Goal: Task Accomplishment & Management: Manage account settings

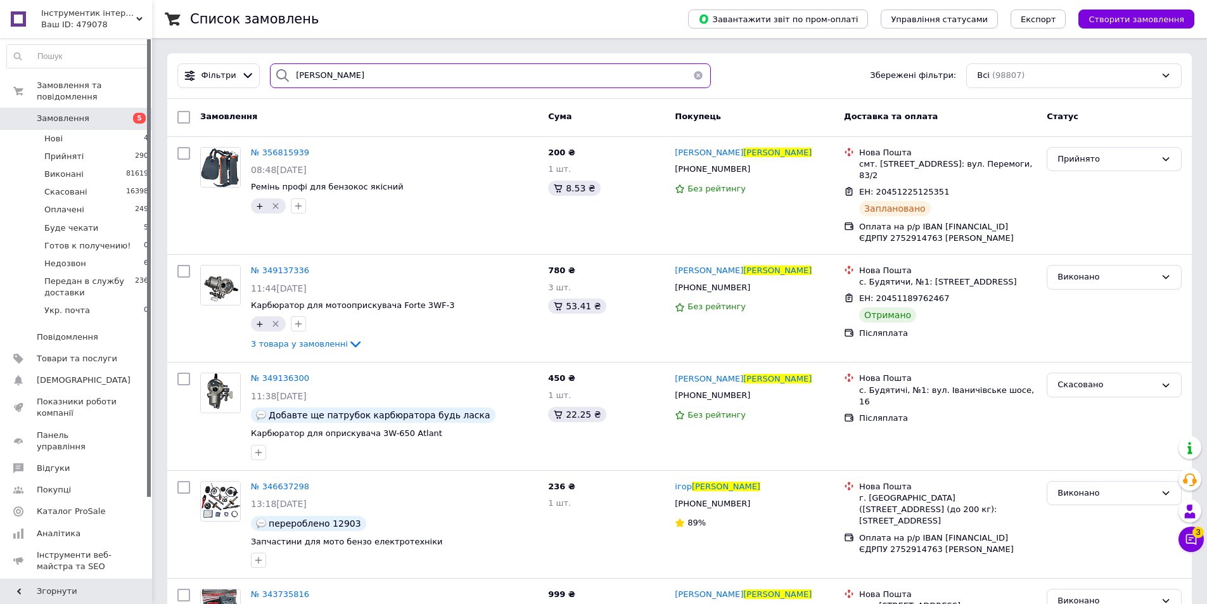
click at [356, 67] on input "[PERSON_NAME]" at bounding box center [490, 75] width 441 height 25
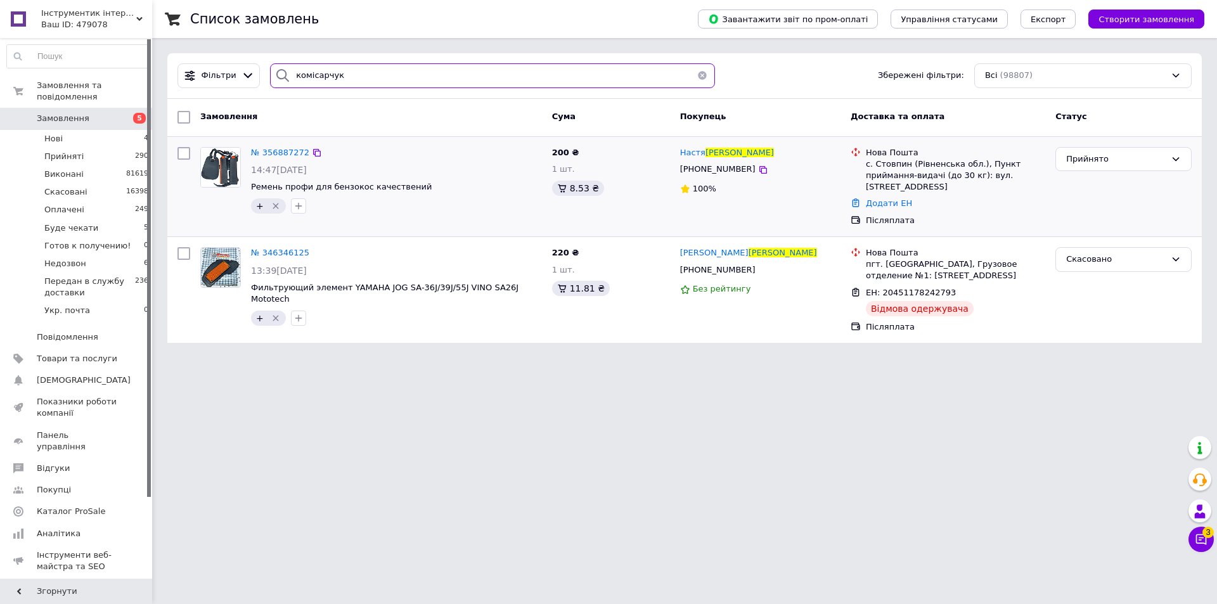
type input "комісарчук"
click at [284, 146] on div "№ 356887272" at bounding box center [280, 153] width 61 height 15
click at [284, 154] on span "№ 356887272" at bounding box center [280, 153] width 58 height 10
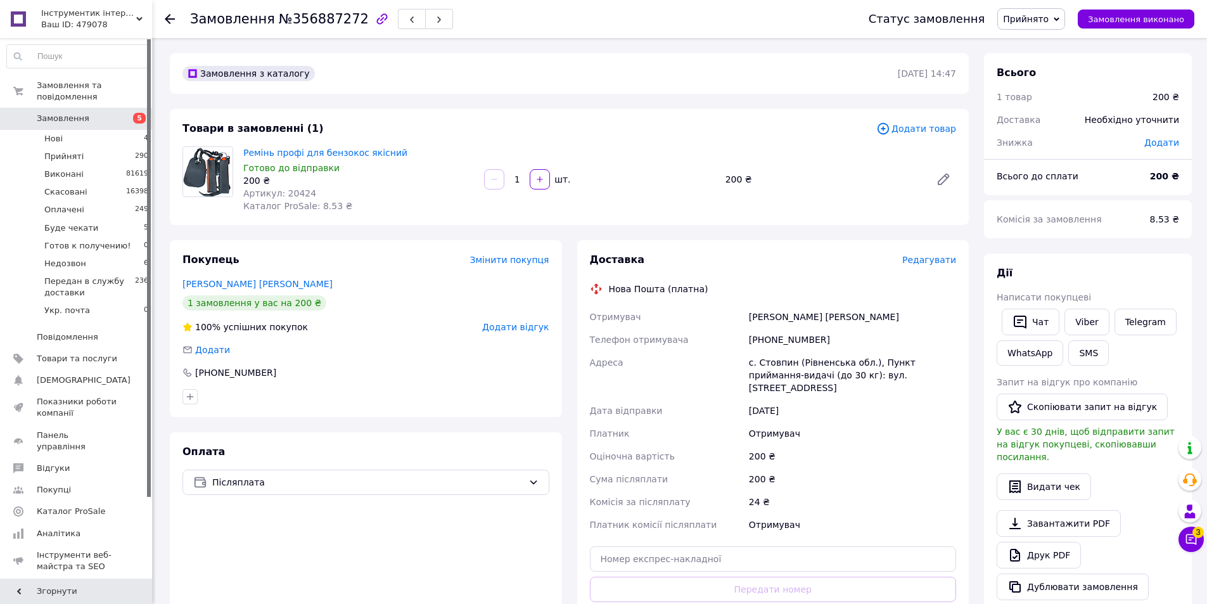
click at [936, 265] on span "Редагувати" at bounding box center [929, 260] width 54 height 10
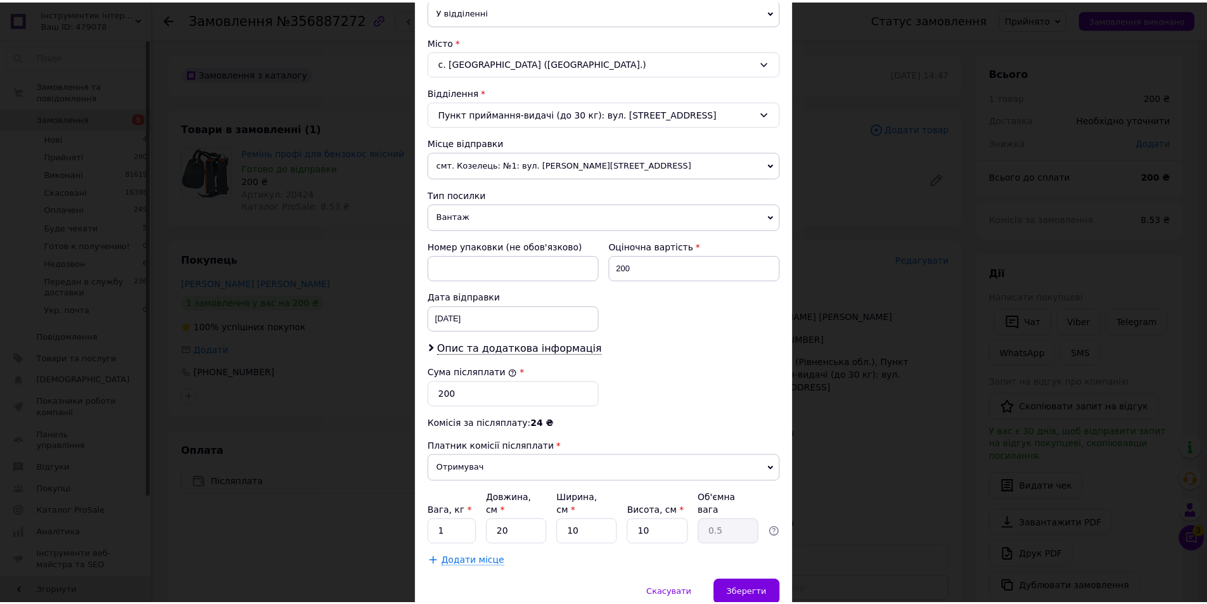
scroll to position [363, 0]
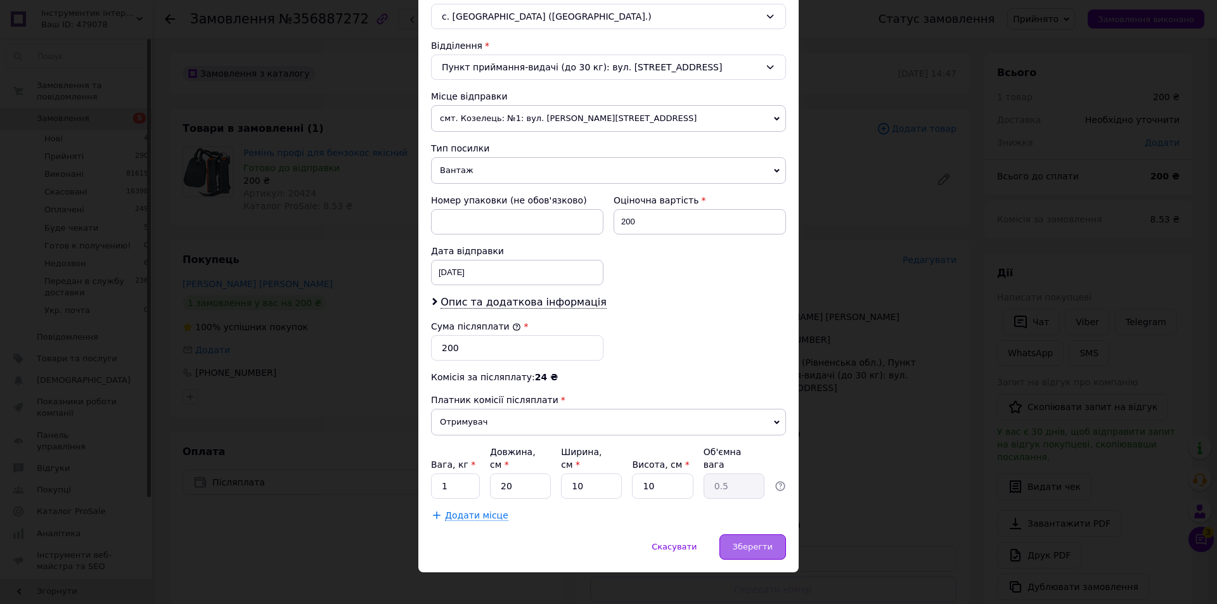
click at [734, 534] on div "Зберегти" at bounding box center [752, 546] width 67 height 25
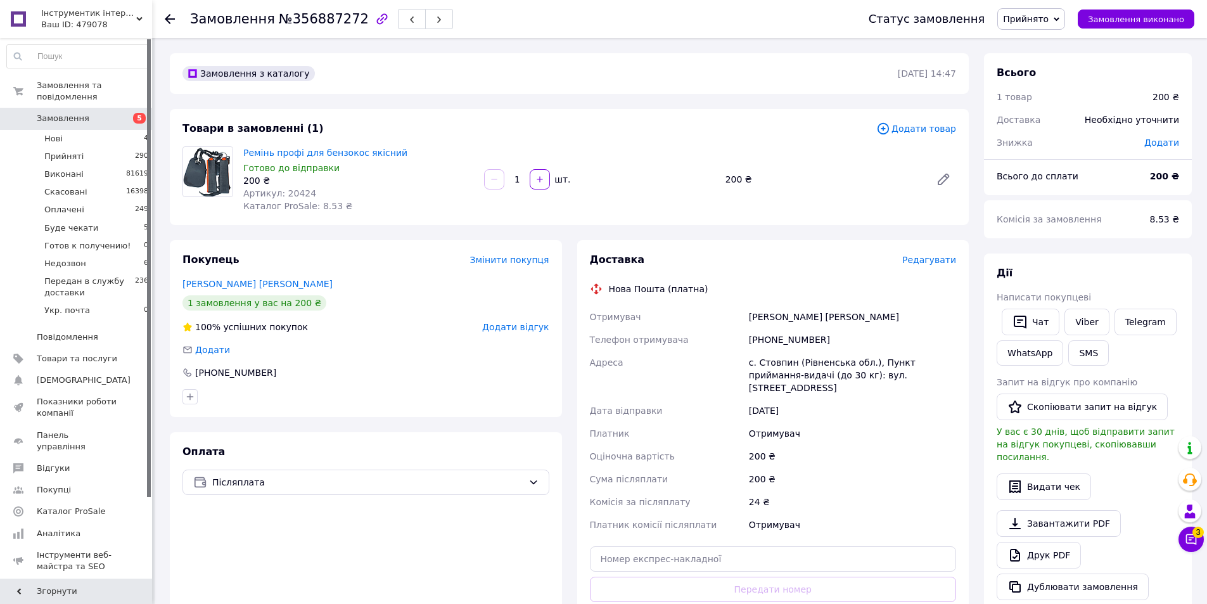
scroll to position [190, 0]
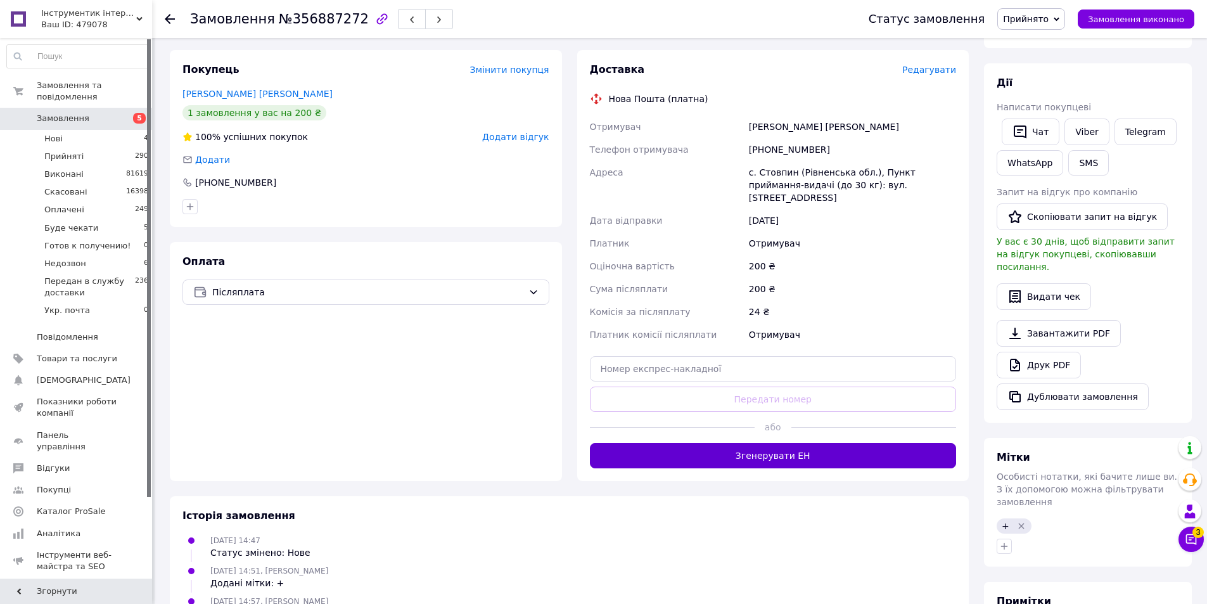
click at [876, 443] on button "Згенерувати ЕН" at bounding box center [773, 455] width 367 height 25
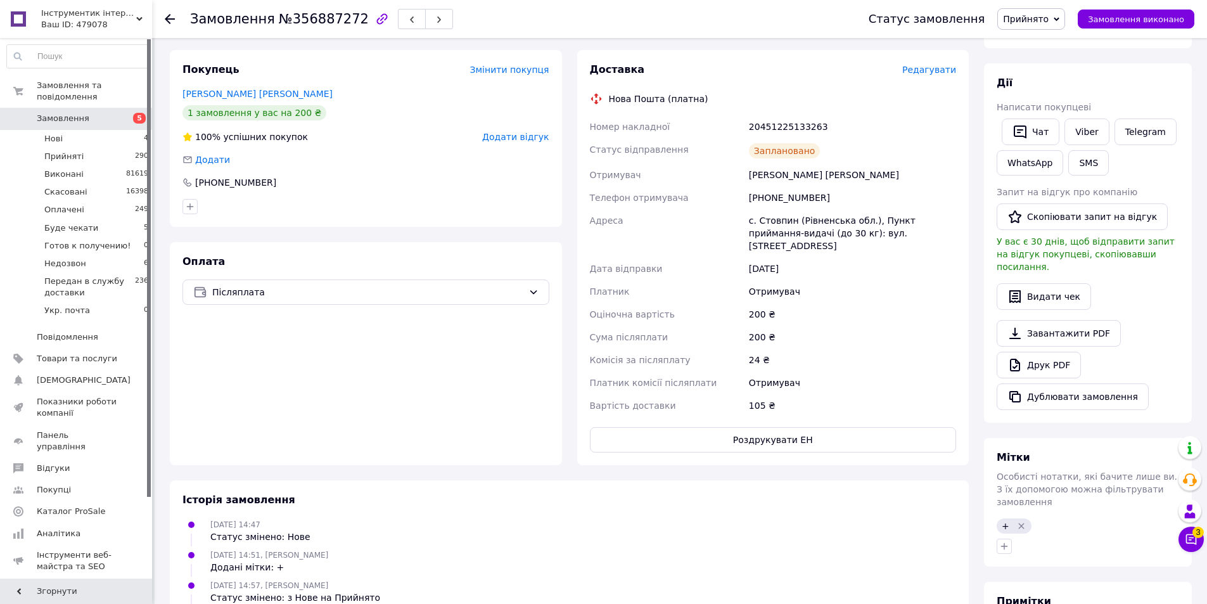
click at [172, 18] on icon at bounding box center [170, 19] width 10 height 10
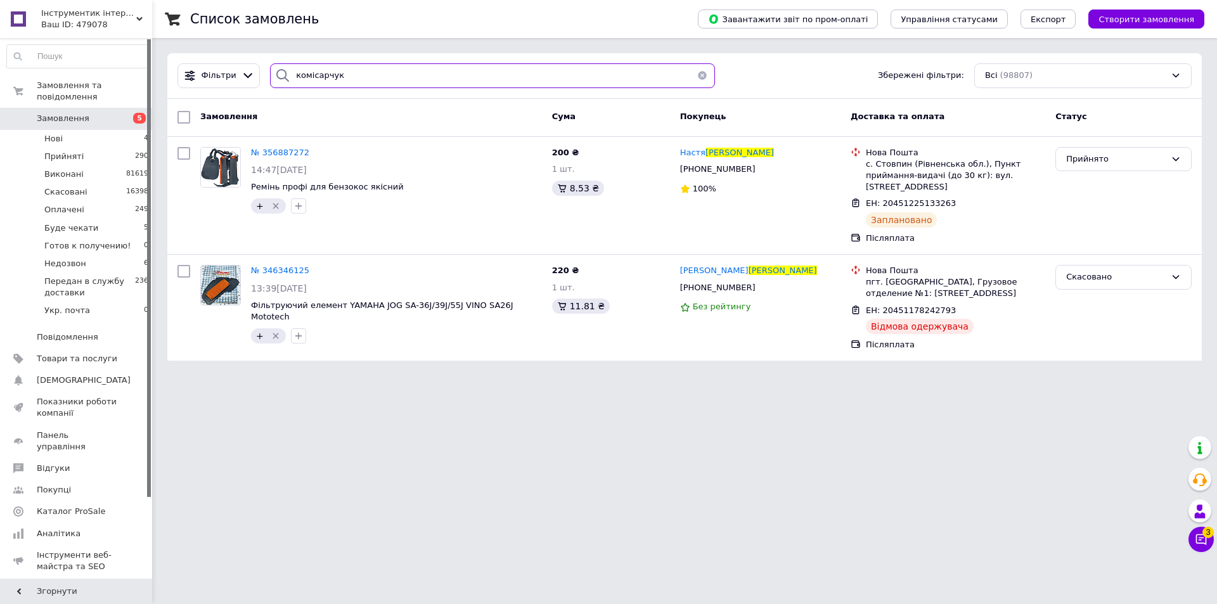
click at [363, 75] on input "комісарчук" at bounding box center [492, 75] width 445 height 25
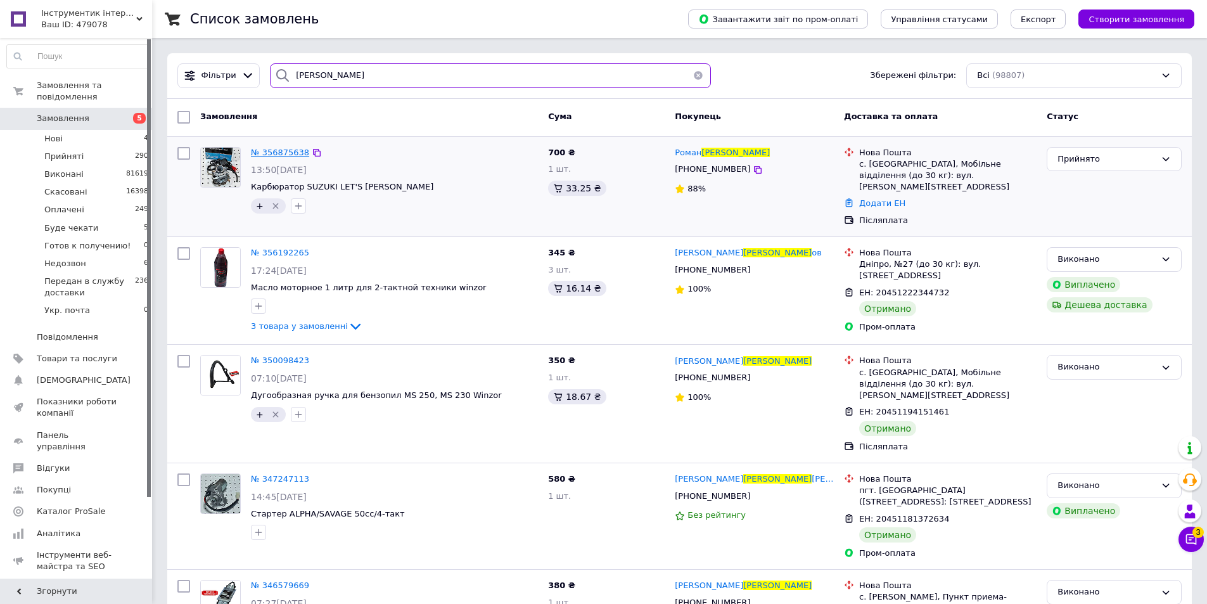
type input "[PERSON_NAME]"
click at [295, 155] on span "№ 356875638" at bounding box center [280, 153] width 58 height 10
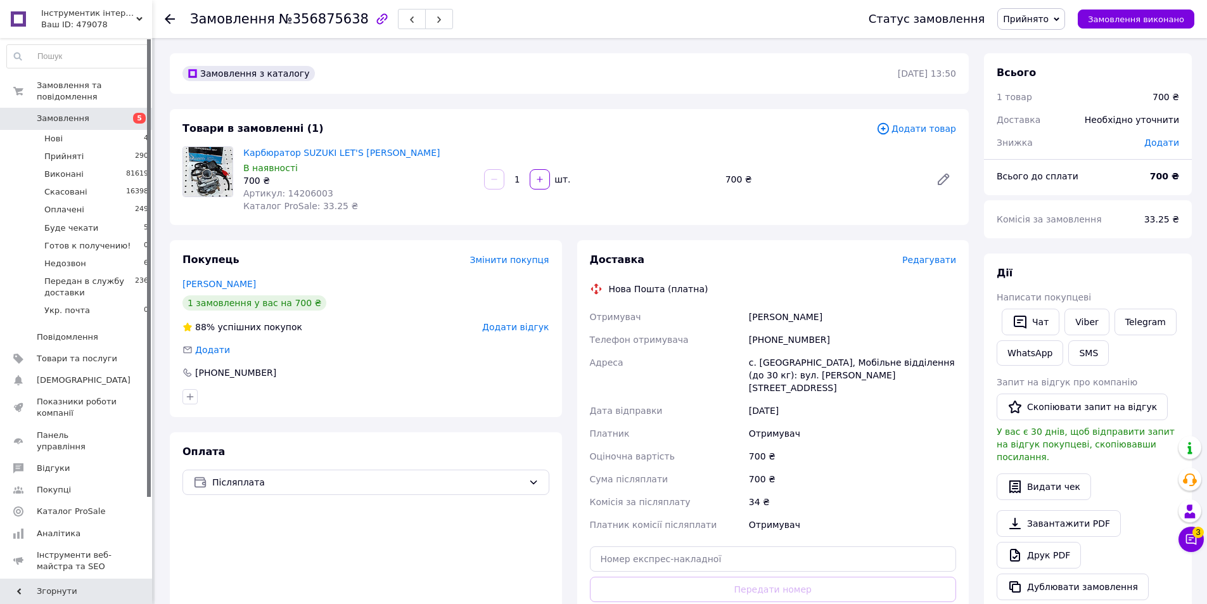
click at [940, 262] on span "Редагувати" at bounding box center [929, 260] width 54 height 10
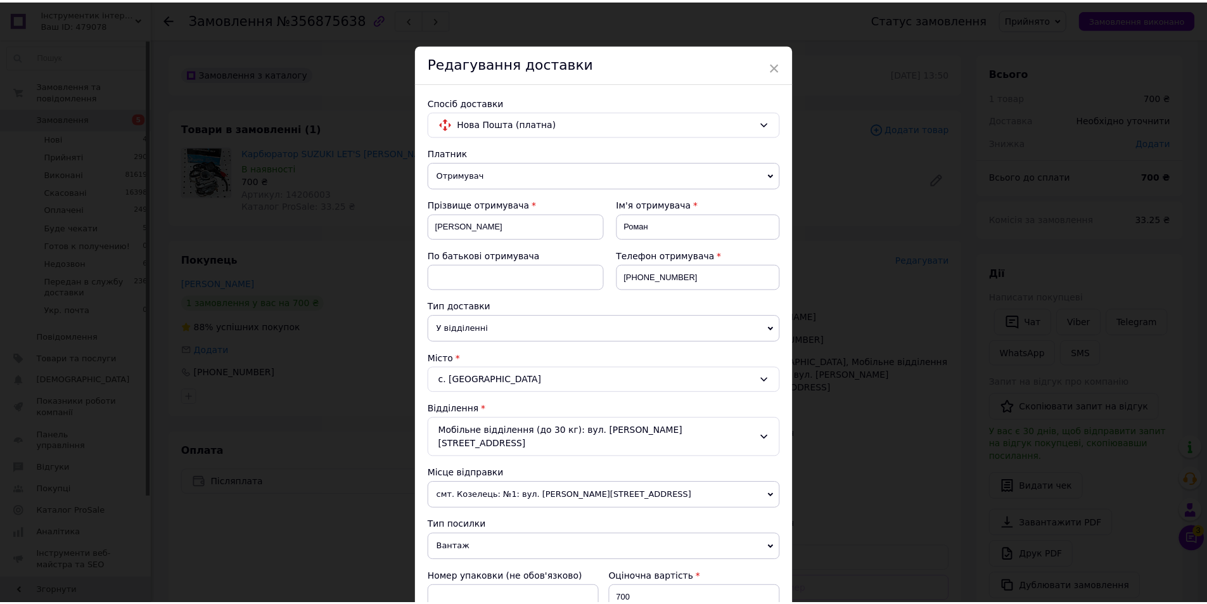
scroll to position [363, 0]
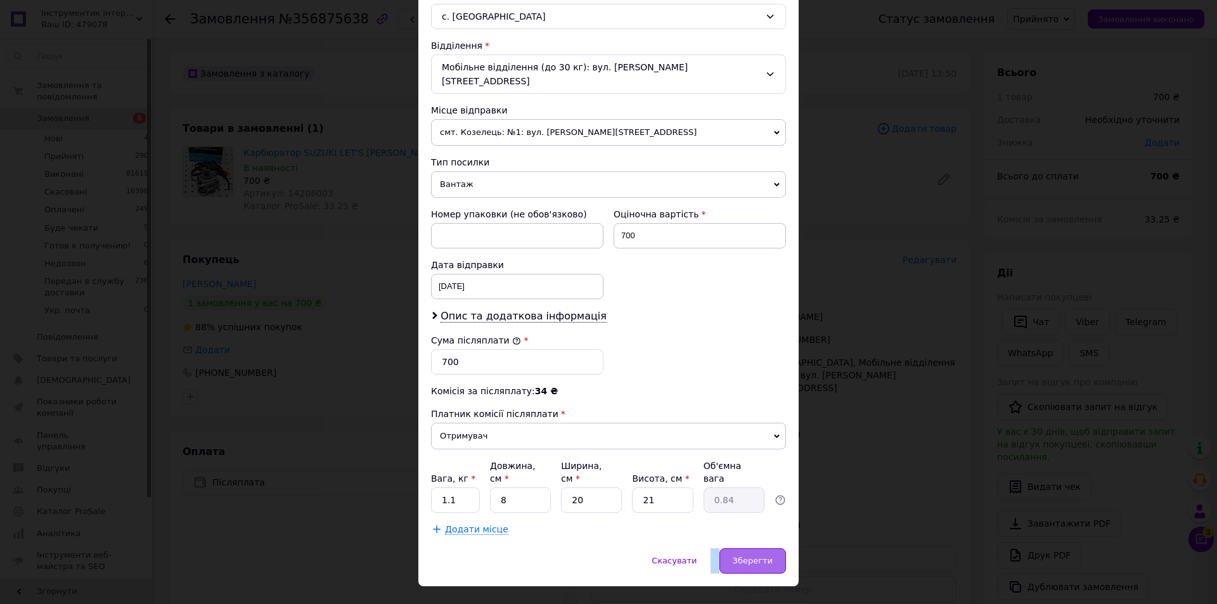
drag, startPoint x: 749, startPoint y: 518, endPoint x: 758, endPoint y: 534, distance: 17.9
click at [758, 534] on div "× Редагування доставки Спосіб доставки Нова Пошта (платна) Платник Отримувач Ві…" at bounding box center [608, 133] width 380 height 905
click at [759, 556] on span "Зберегти" at bounding box center [753, 561] width 40 height 10
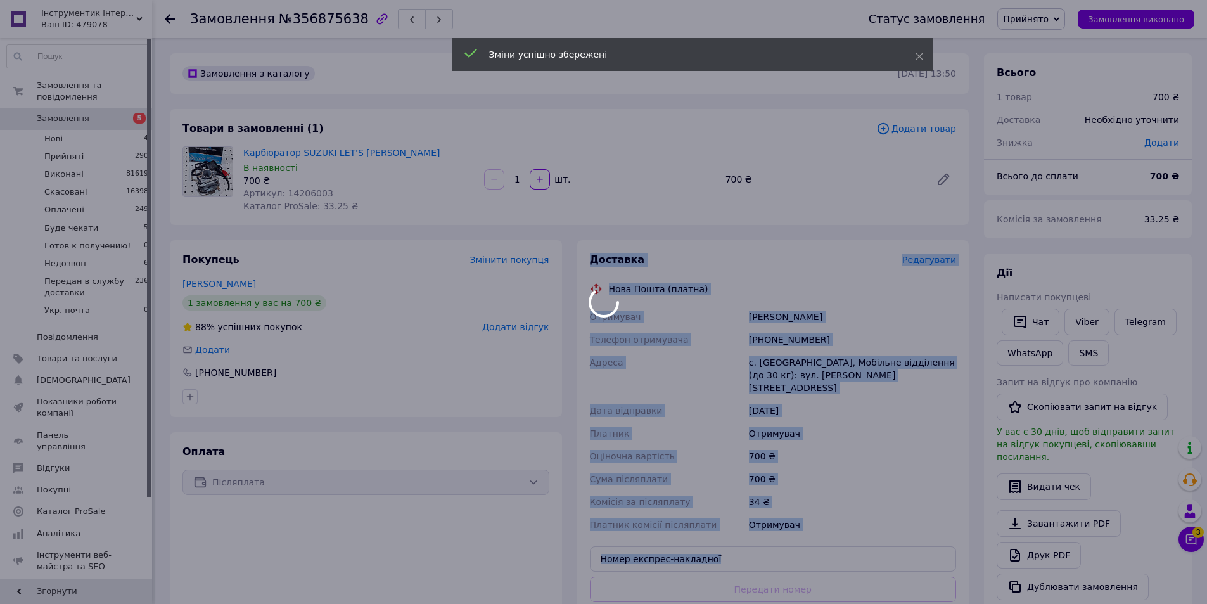
scroll to position [190, 0]
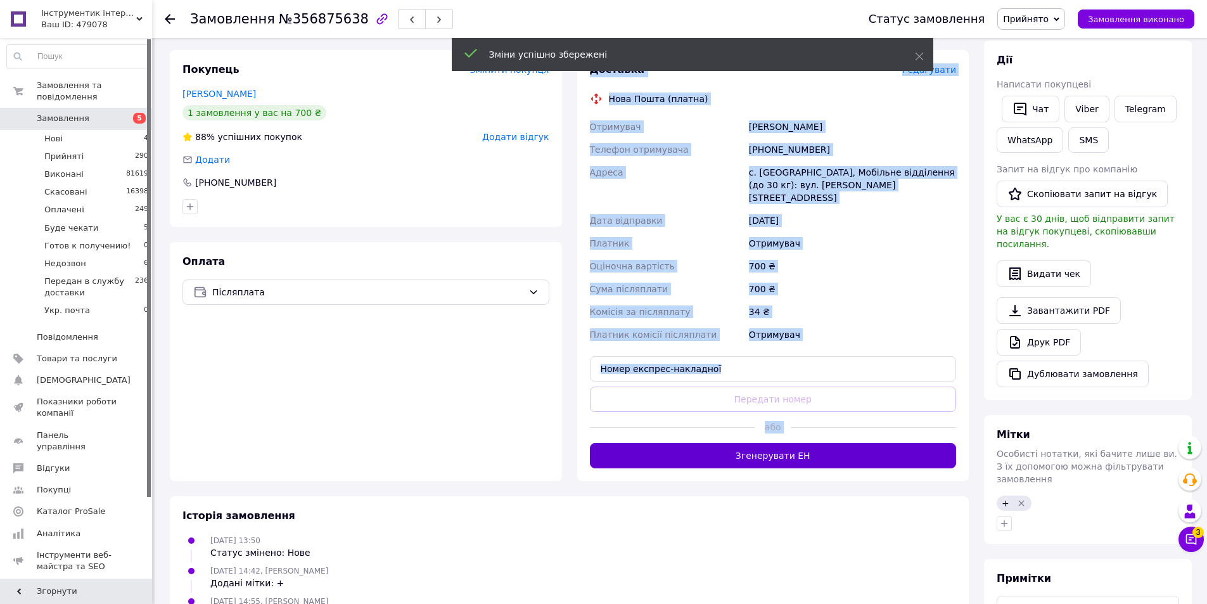
click at [798, 443] on button "Згенерувати ЕН" at bounding box center [773, 455] width 367 height 25
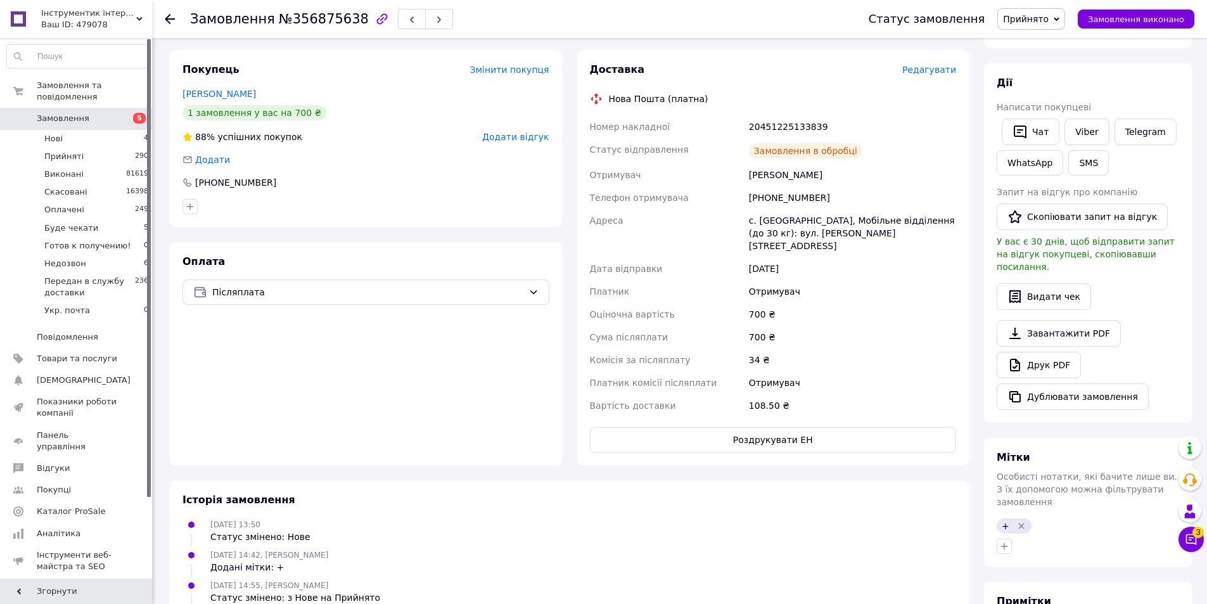
click at [173, 18] on use at bounding box center [170, 19] width 10 height 10
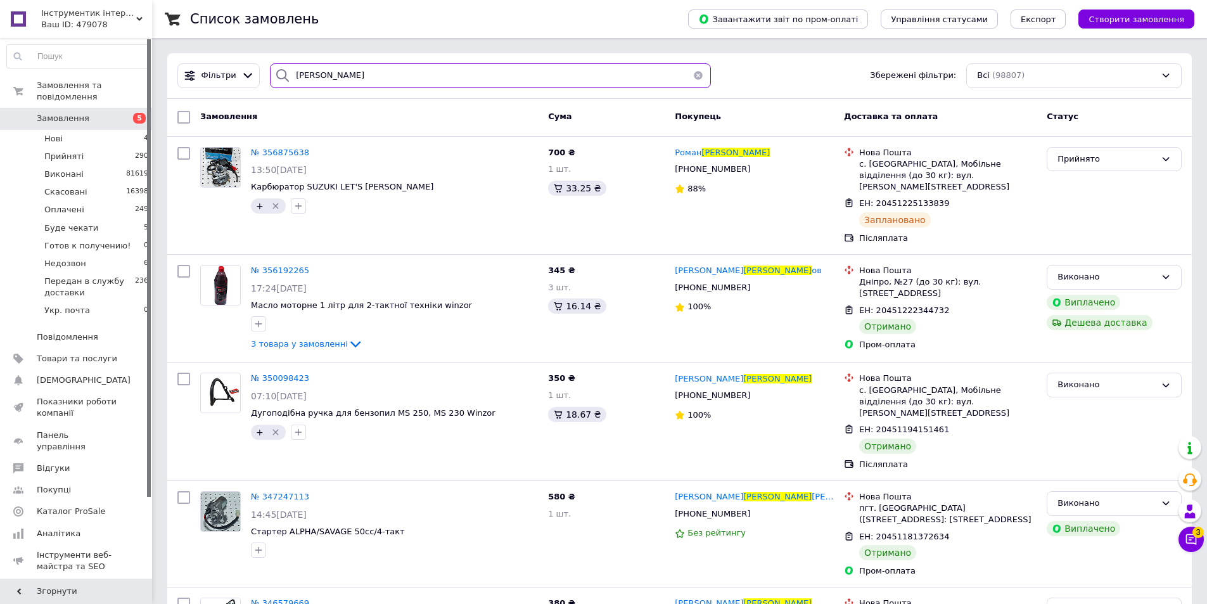
click at [368, 66] on input "[PERSON_NAME]" at bounding box center [490, 75] width 441 height 25
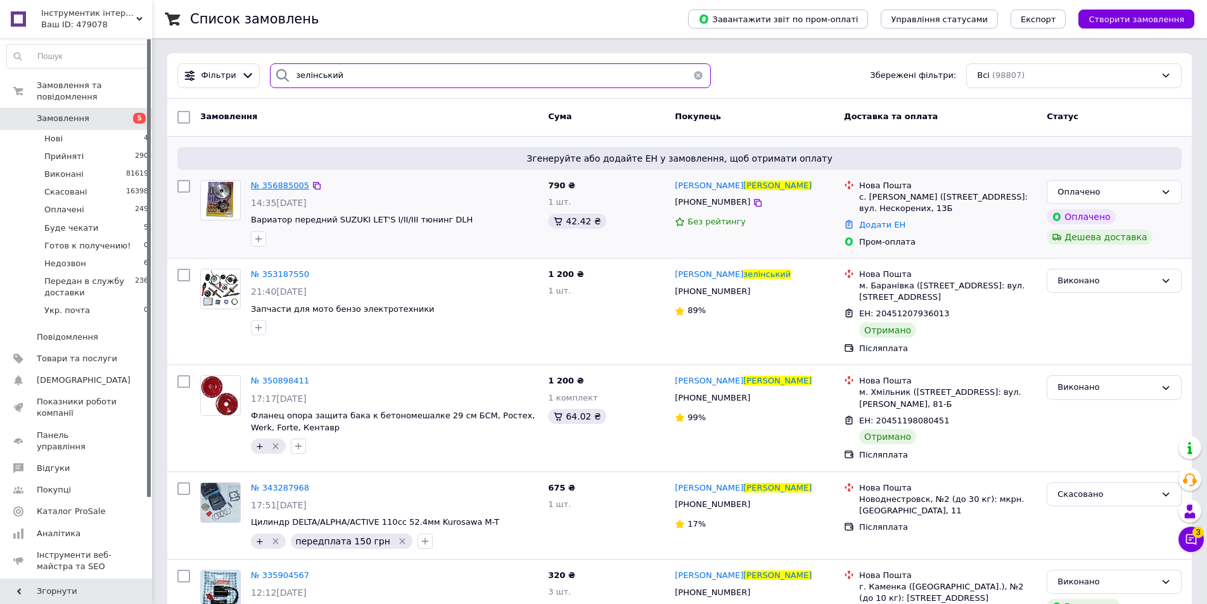
type input "зелінський"
click at [286, 188] on span "№ 356885005" at bounding box center [280, 186] width 58 height 10
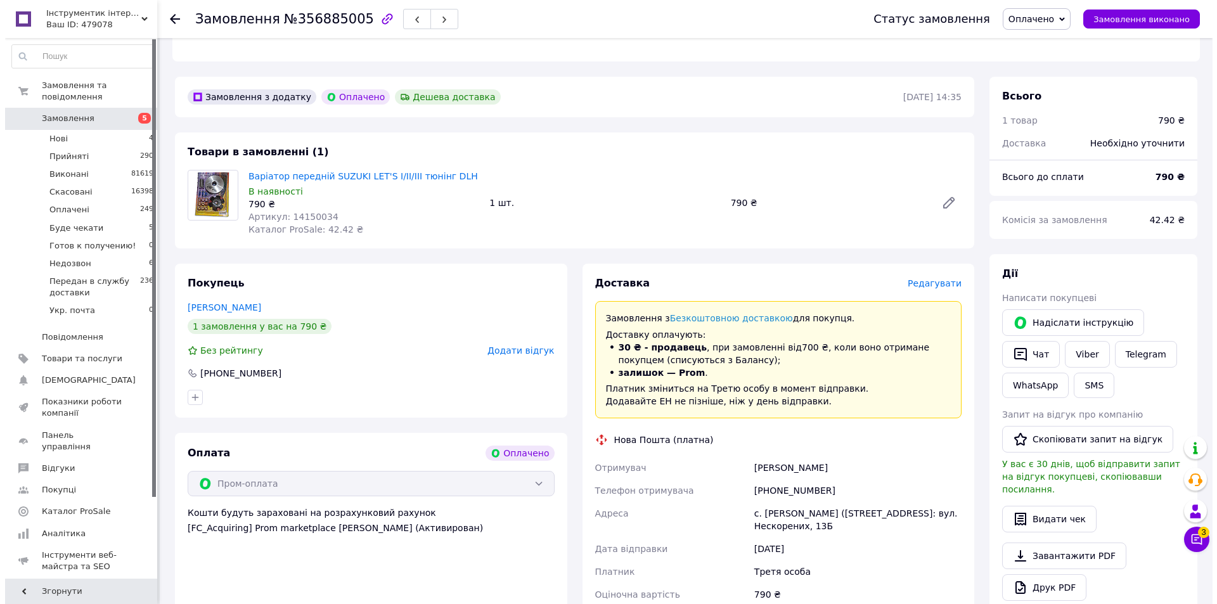
scroll to position [380, 0]
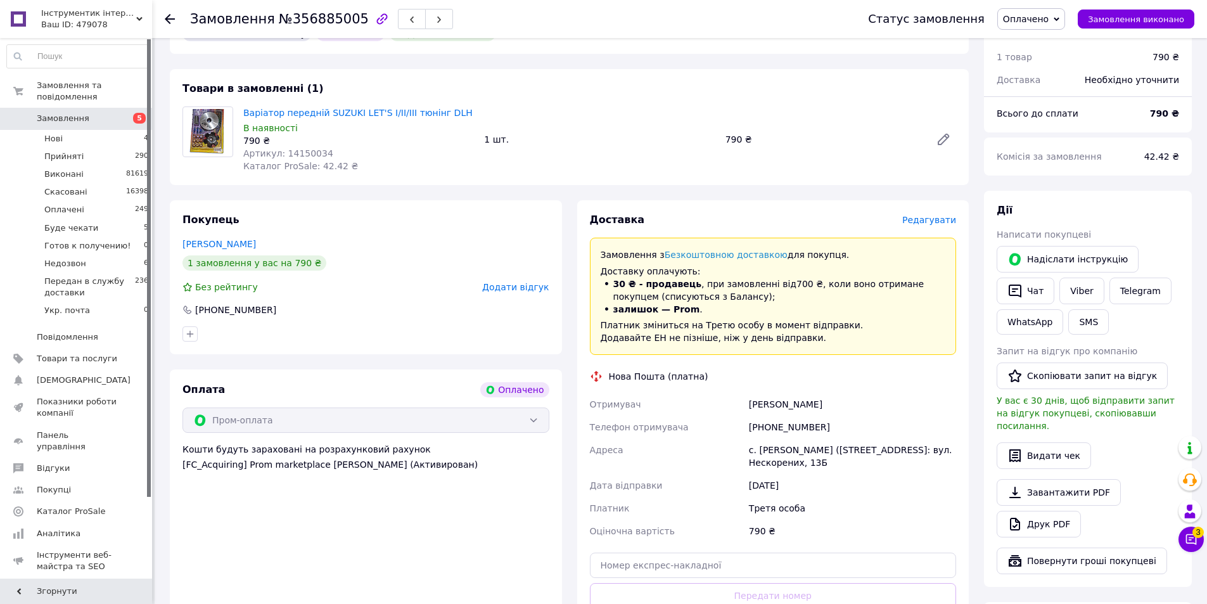
click at [942, 215] on span "Редагувати" at bounding box center [929, 220] width 54 height 10
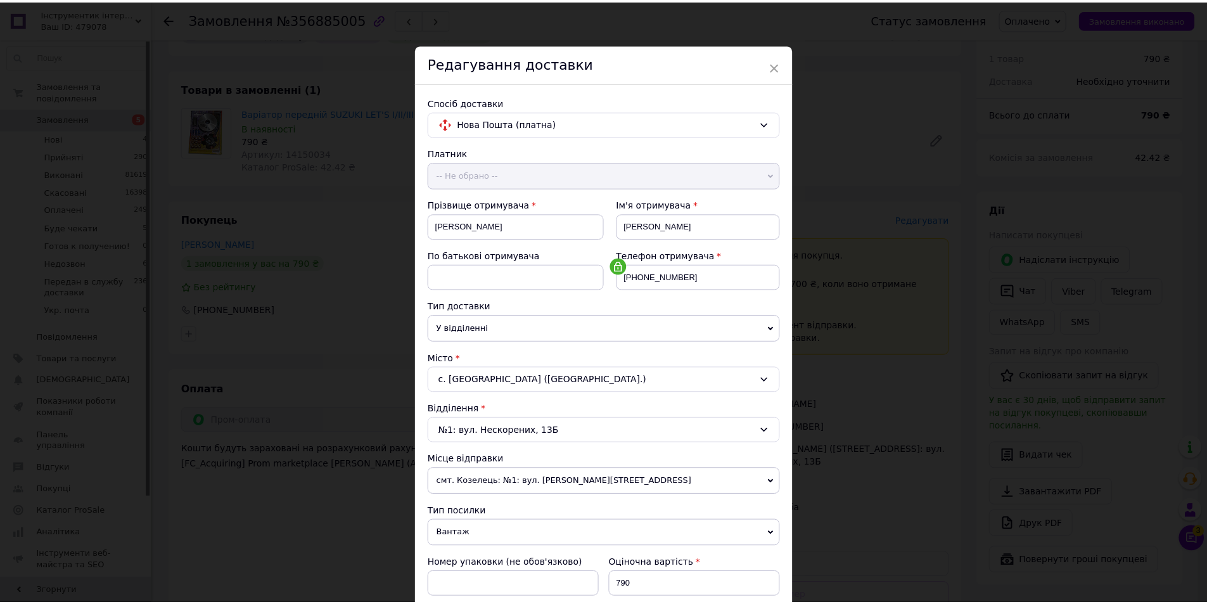
scroll to position [238, 0]
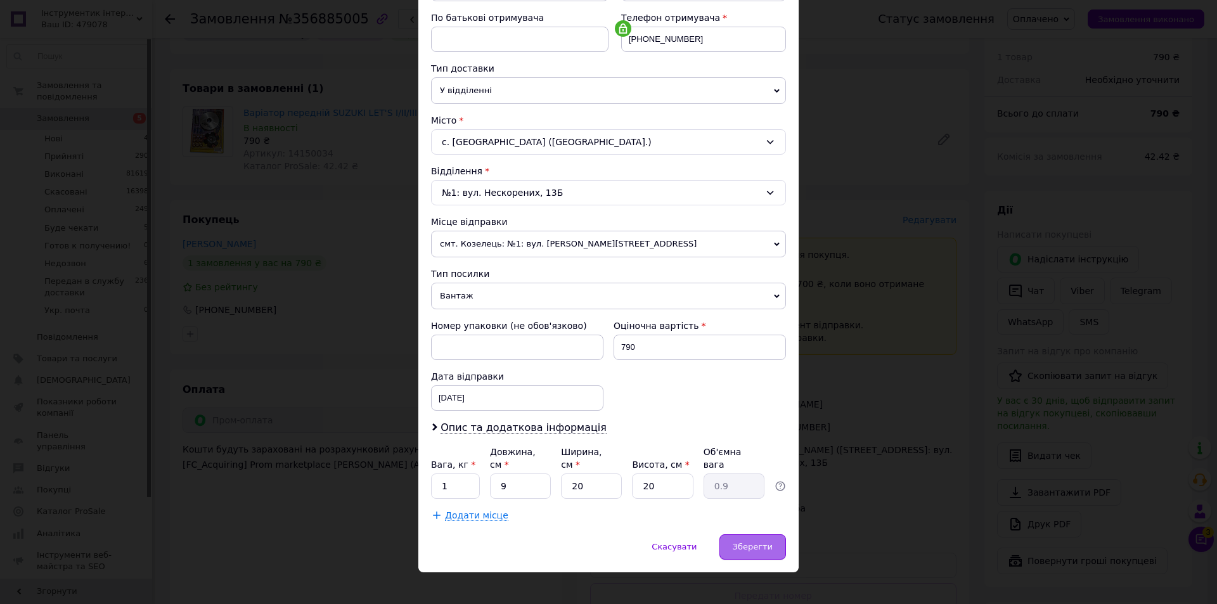
click at [748, 542] on span "Зберегти" at bounding box center [753, 547] width 40 height 10
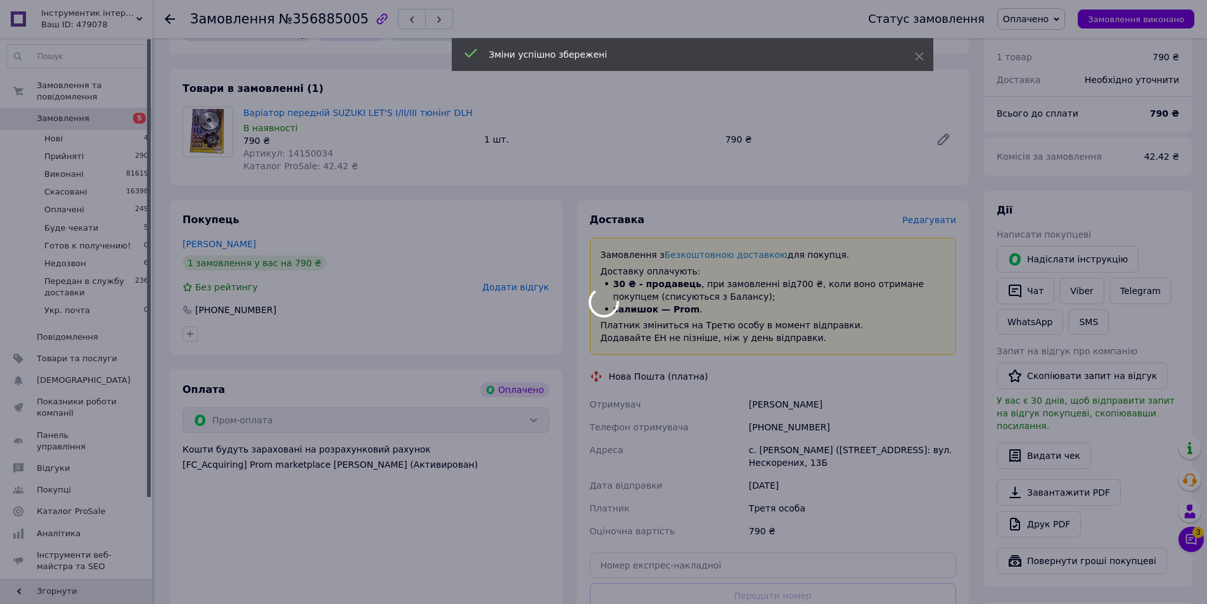
scroll to position [647, 0]
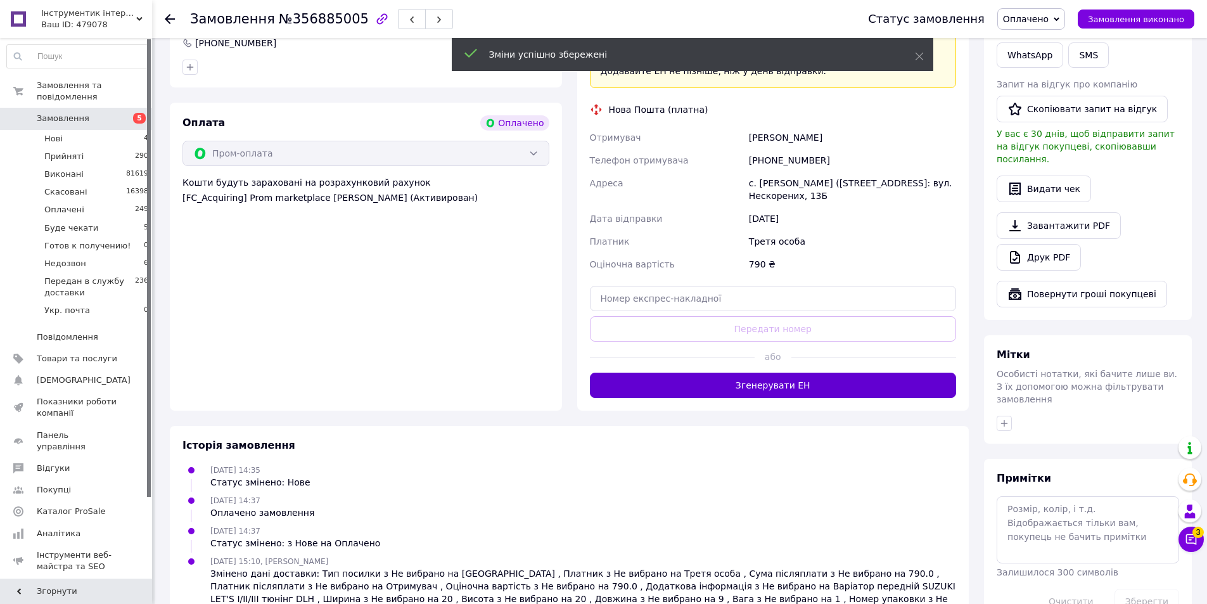
click at [802, 378] on button "Згенерувати ЕН" at bounding box center [773, 385] width 367 height 25
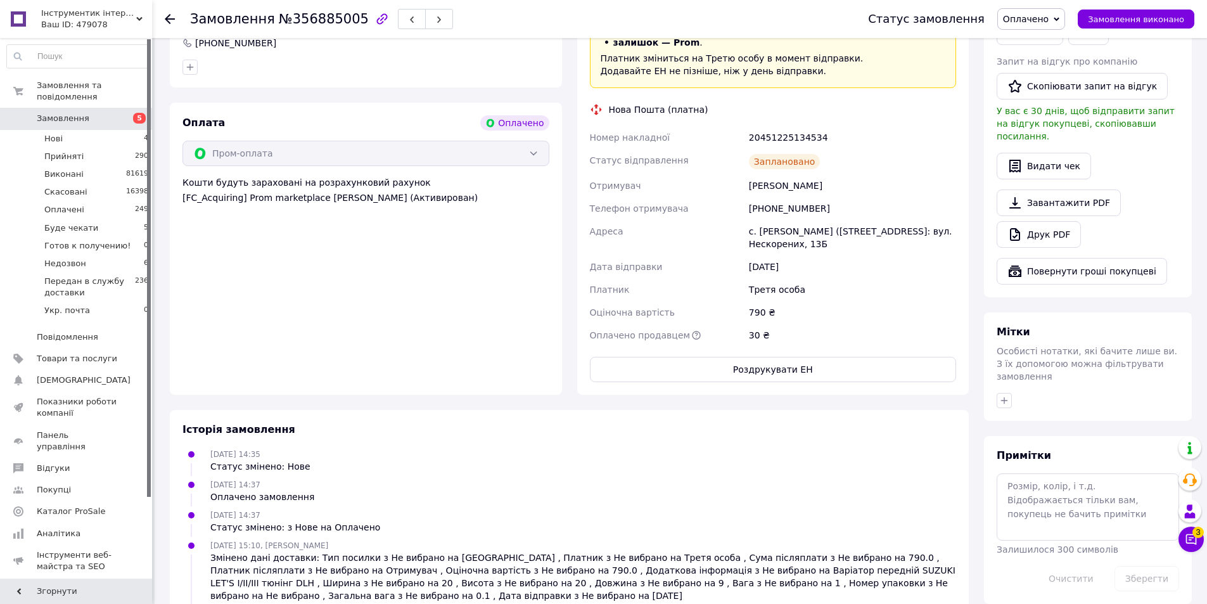
click at [171, 20] on icon at bounding box center [170, 19] width 10 height 10
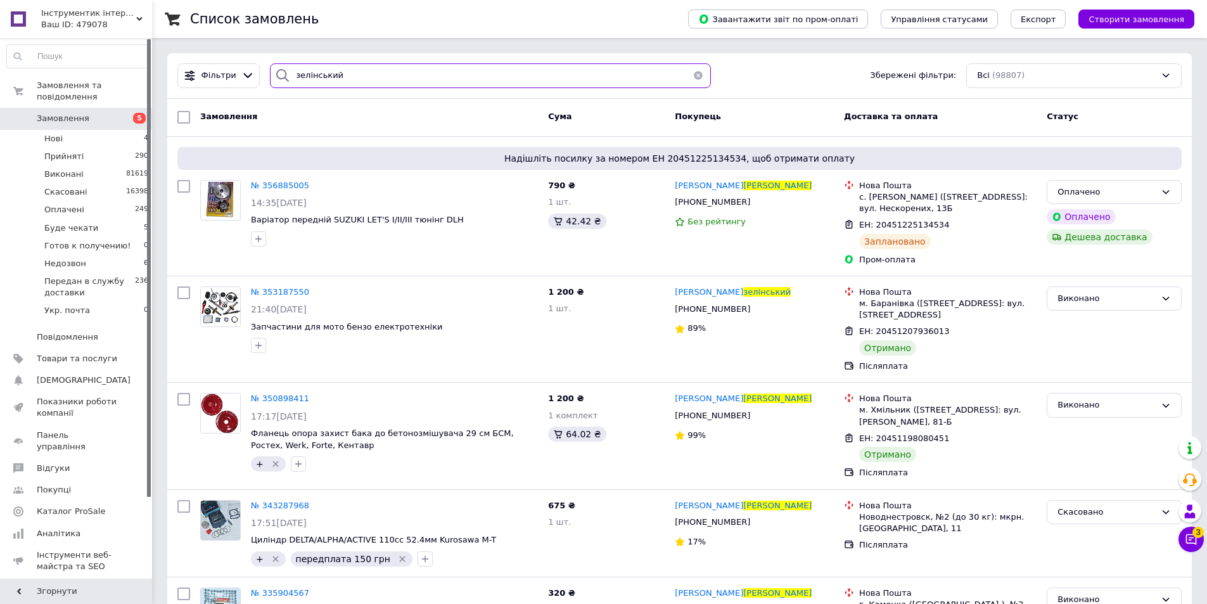
click at [416, 74] on input "зелінський" at bounding box center [490, 75] width 441 height 25
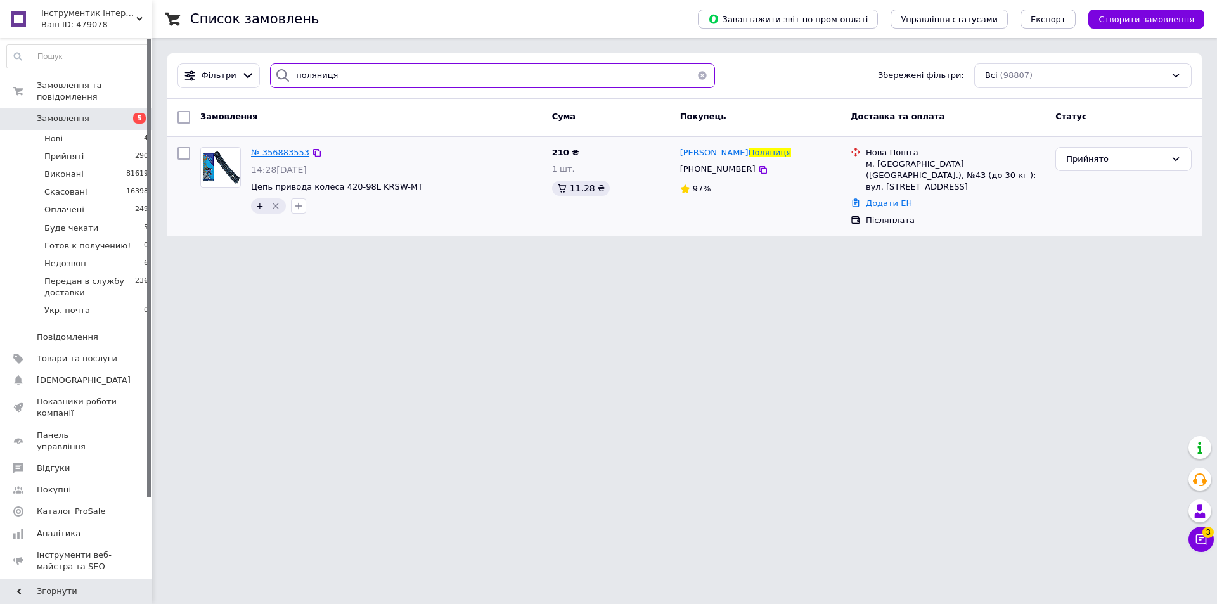
type input "поляниця"
click at [276, 148] on span "№ 356883553" at bounding box center [280, 153] width 58 height 10
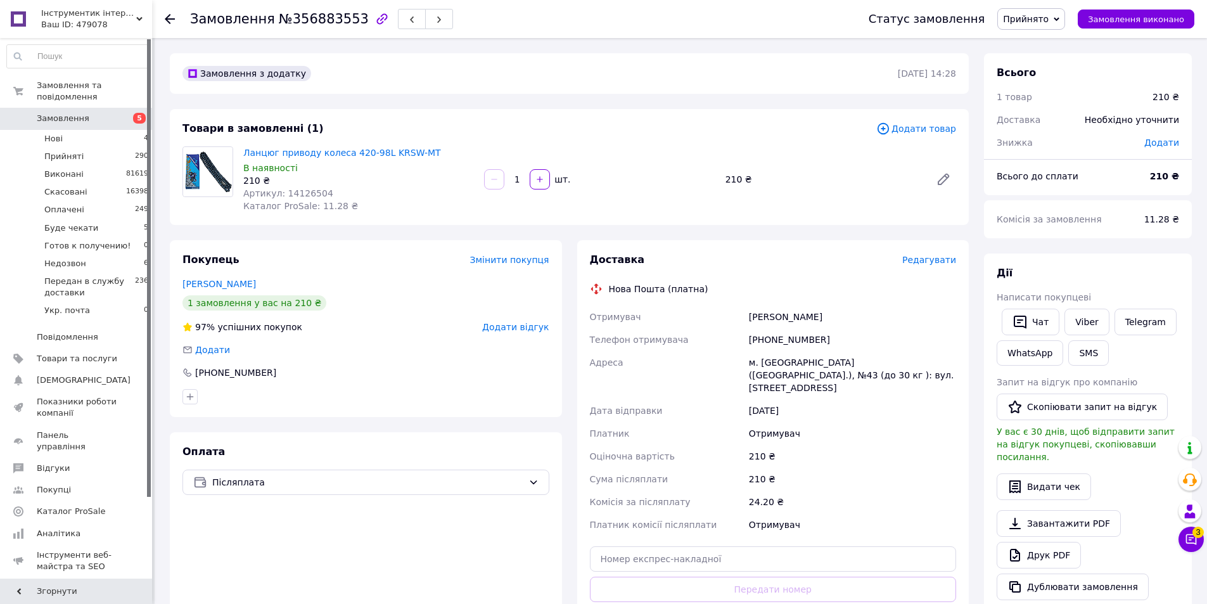
click at [927, 261] on span "Редагувати" at bounding box center [929, 260] width 54 height 10
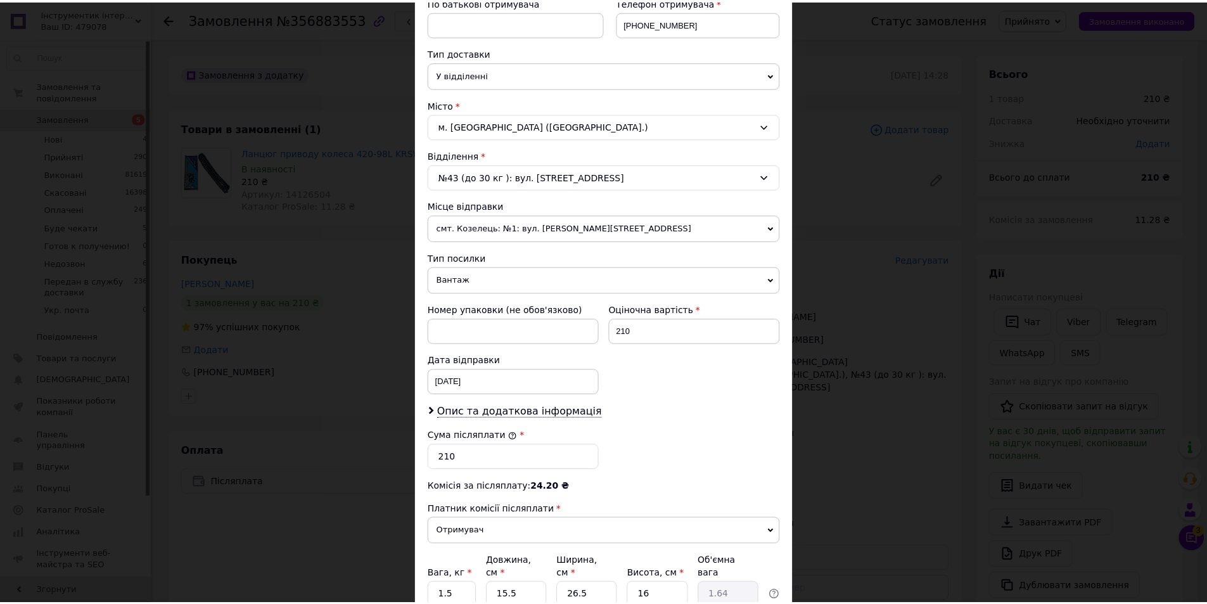
scroll to position [363, 0]
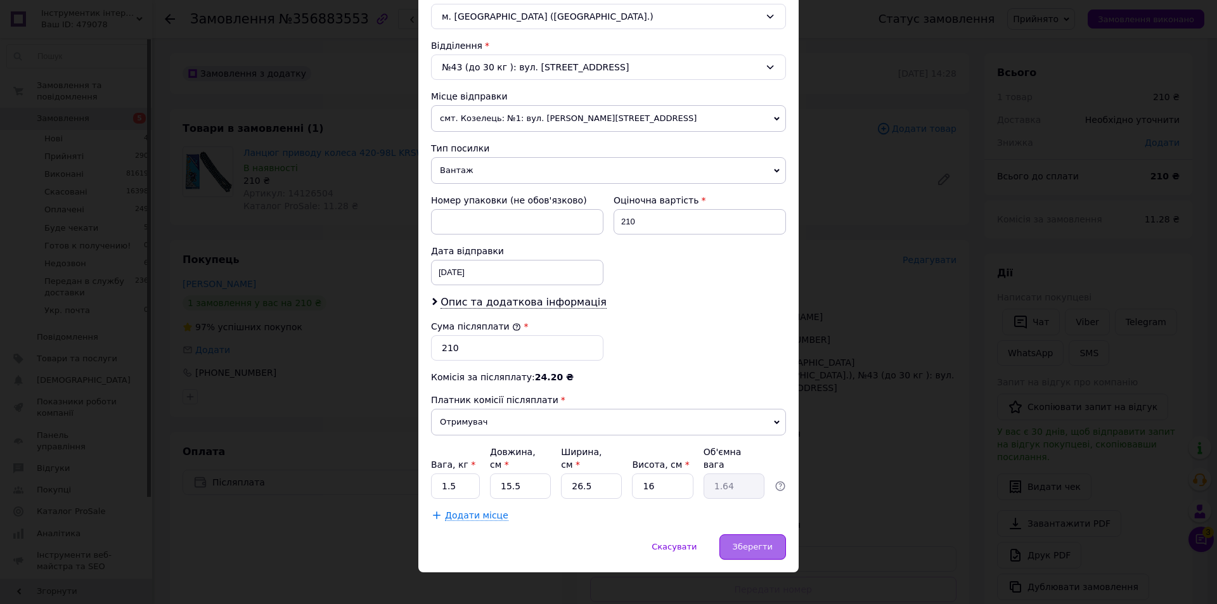
click at [752, 546] on div "Зберегти" at bounding box center [752, 546] width 67 height 25
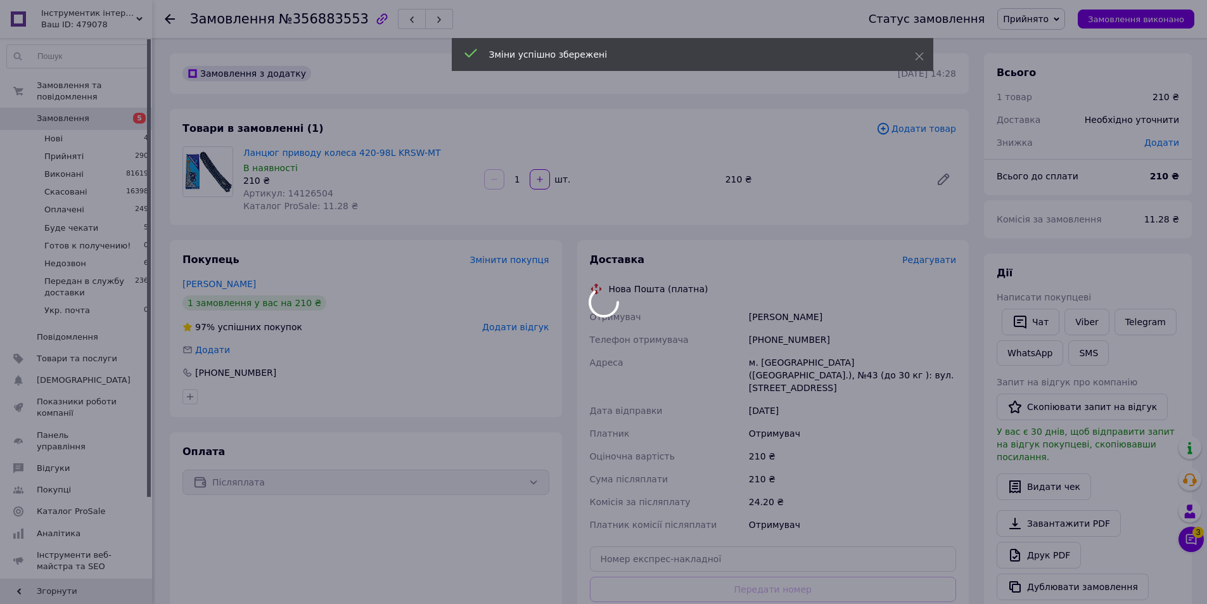
scroll to position [190, 0]
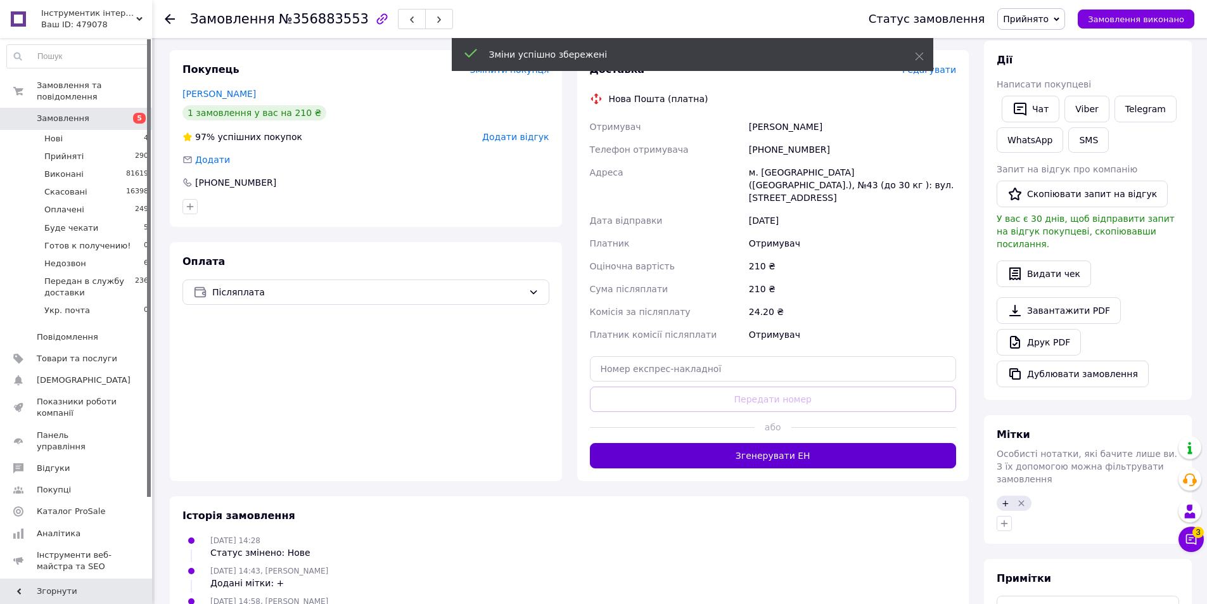
click at [776, 443] on button "Згенерувати ЕН" at bounding box center [773, 455] width 367 height 25
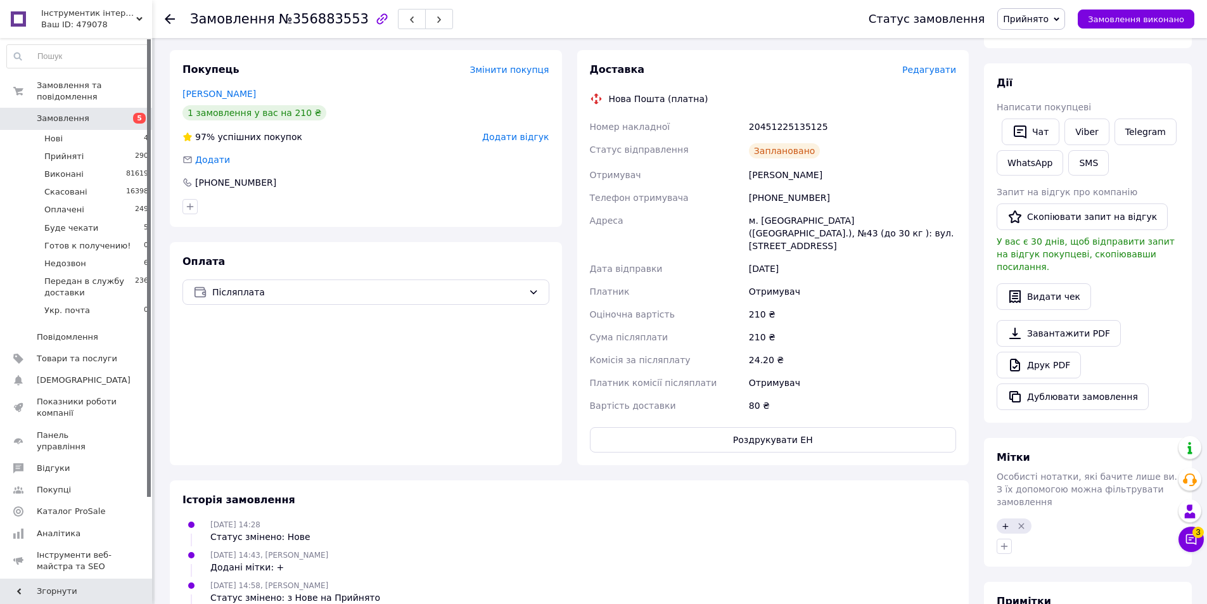
click at [172, 18] on icon at bounding box center [170, 19] width 10 height 10
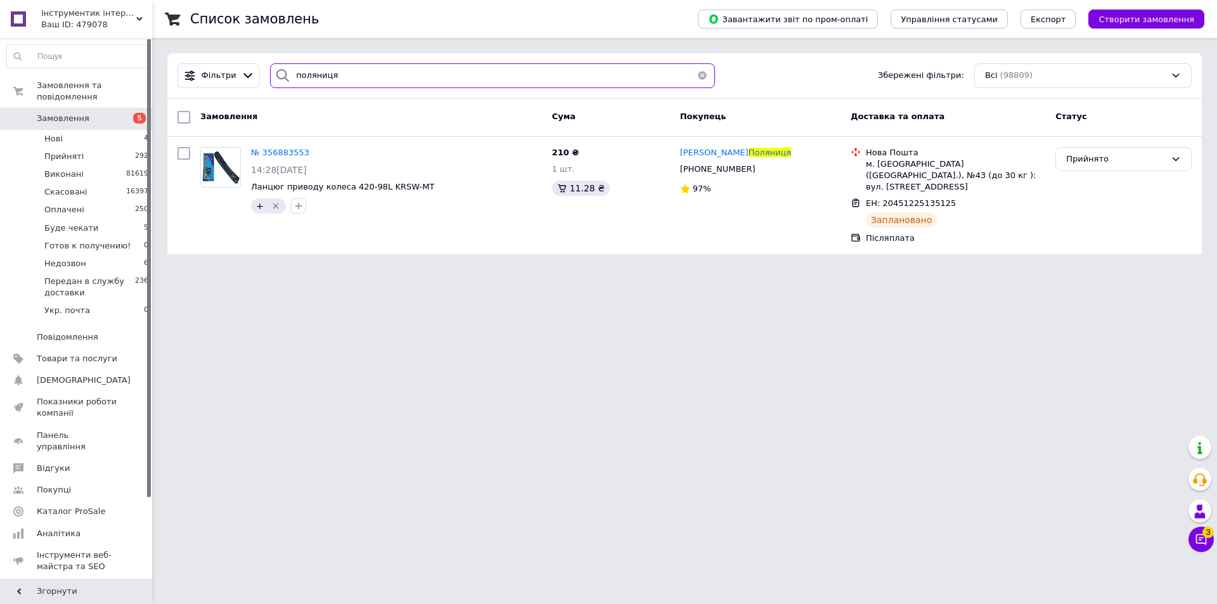
click at [371, 85] on input "поляниця" at bounding box center [492, 75] width 445 height 25
click at [372, 85] on input "поляниця" at bounding box center [492, 75] width 445 height 25
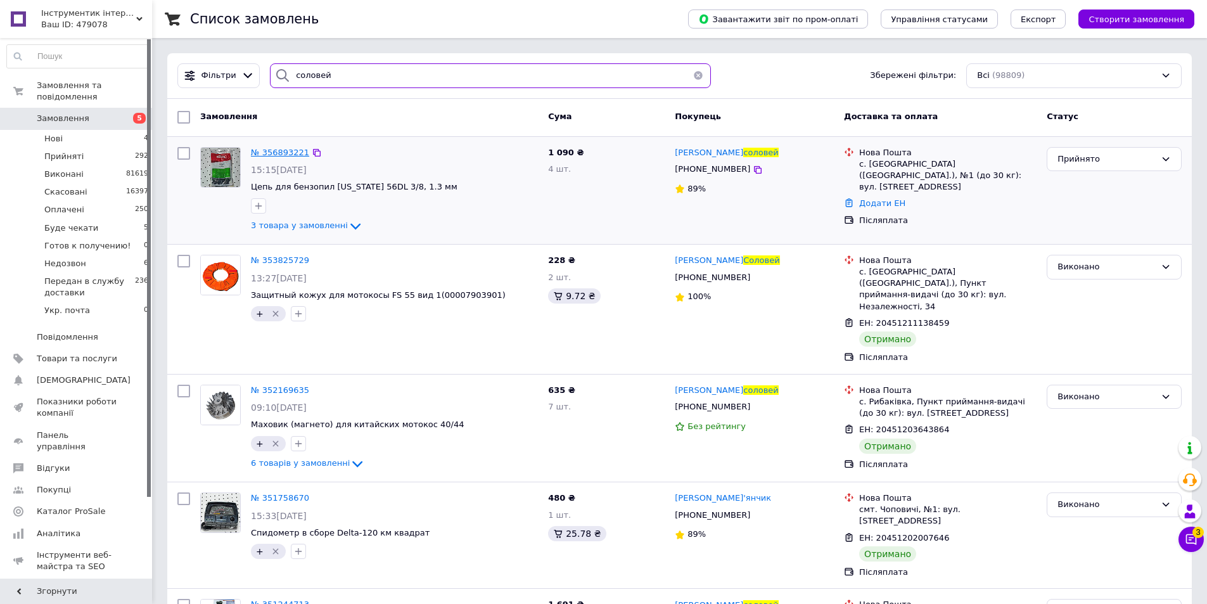
type input "соловей"
click at [285, 153] on span "№ 356893221" at bounding box center [280, 153] width 58 height 10
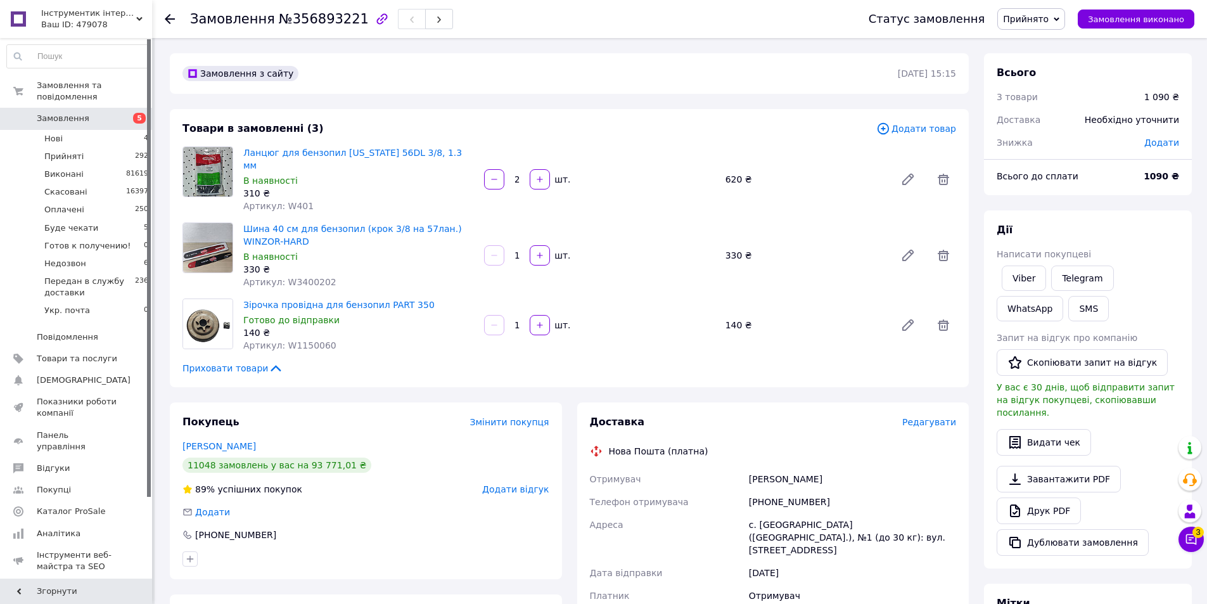
click at [929, 417] on span "Редагувати" at bounding box center [929, 422] width 54 height 10
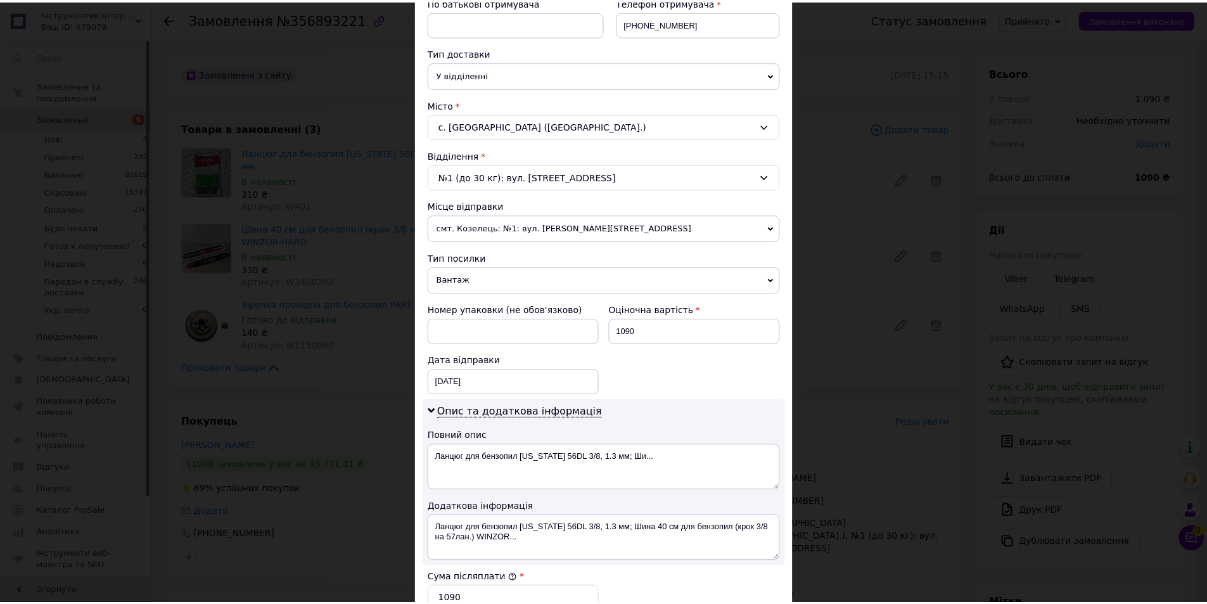
scroll to position [444, 0]
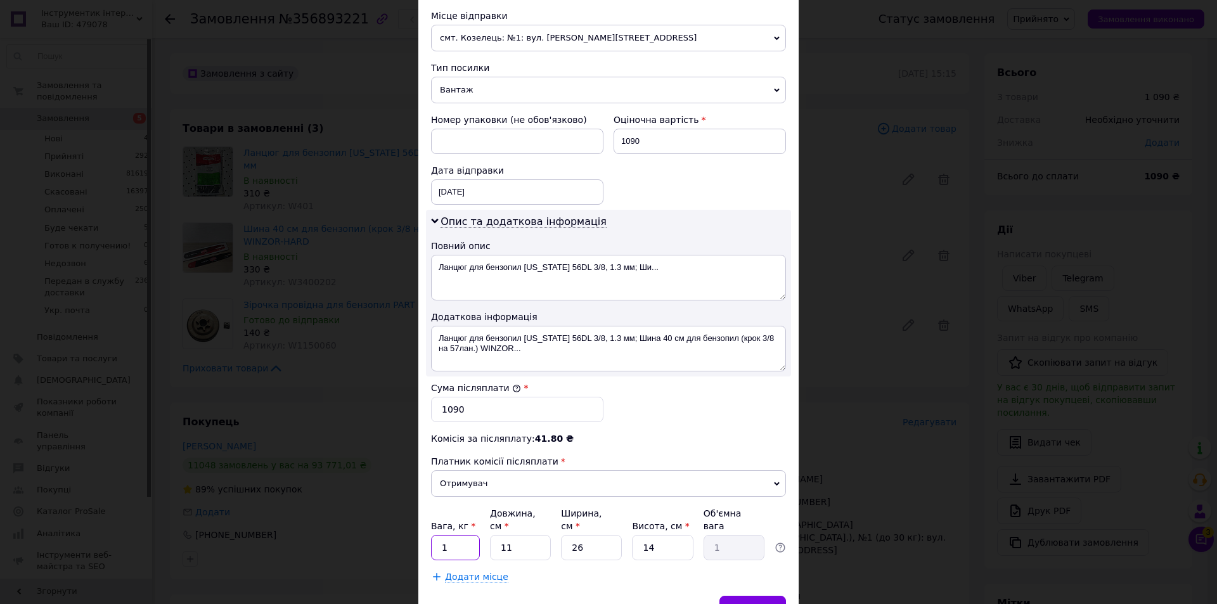
click at [447, 535] on input "1" at bounding box center [455, 547] width 49 height 25
type input "3"
click at [499, 541] on input "11" at bounding box center [520, 547] width 61 height 25
click at [512, 535] on input "11" at bounding box center [520, 547] width 61 height 25
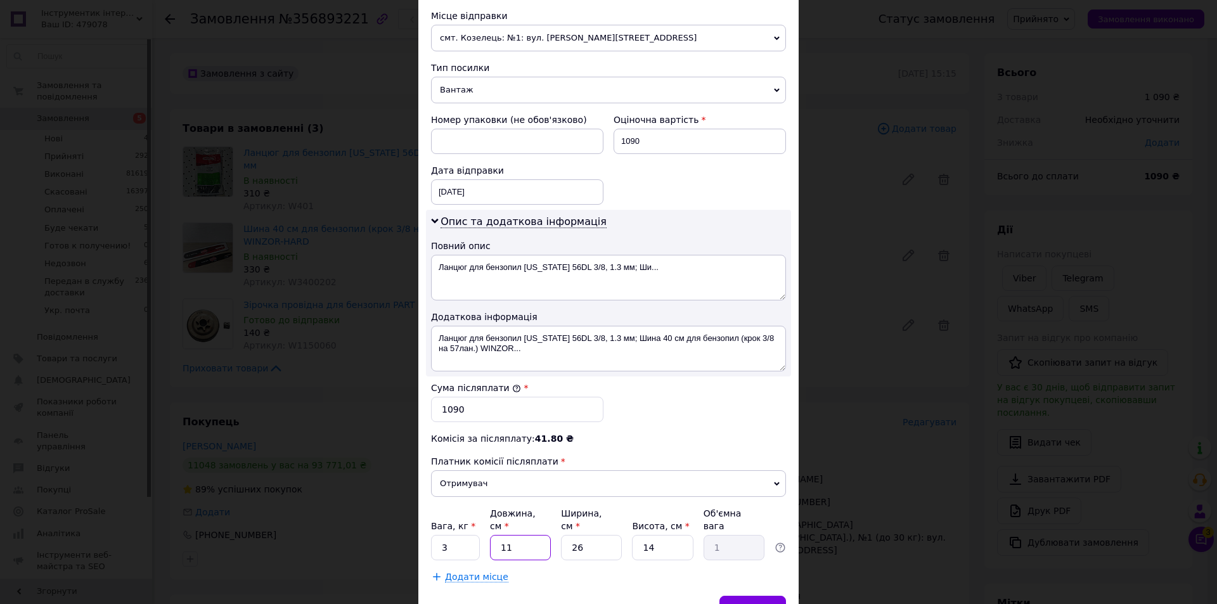
click at [512, 535] on input "11" at bounding box center [520, 547] width 61 height 25
type input "4"
type input "0.36"
type input "45"
type input "4.1"
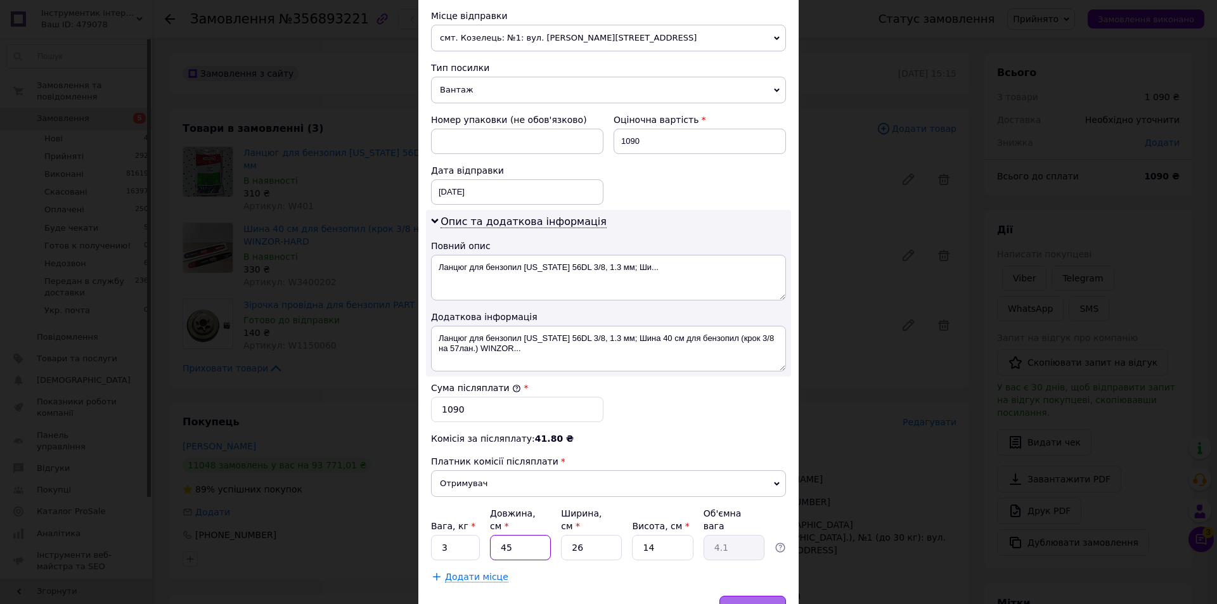
type input "45"
click at [766, 596] on div "Зберегти" at bounding box center [752, 608] width 67 height 25
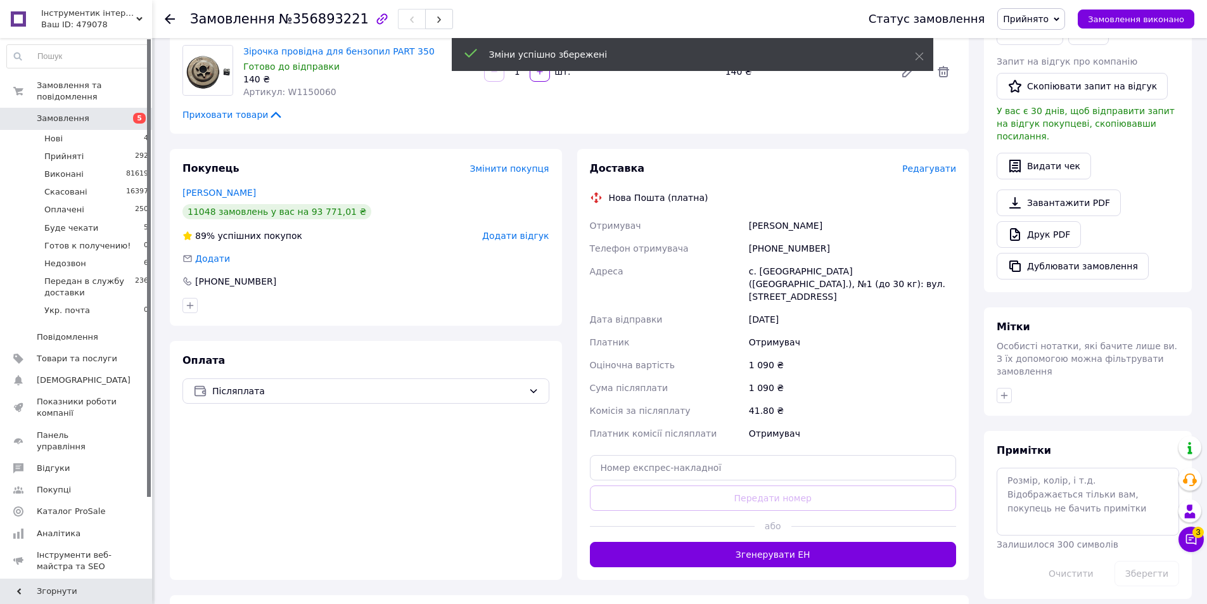
scroll to position [317, 0]
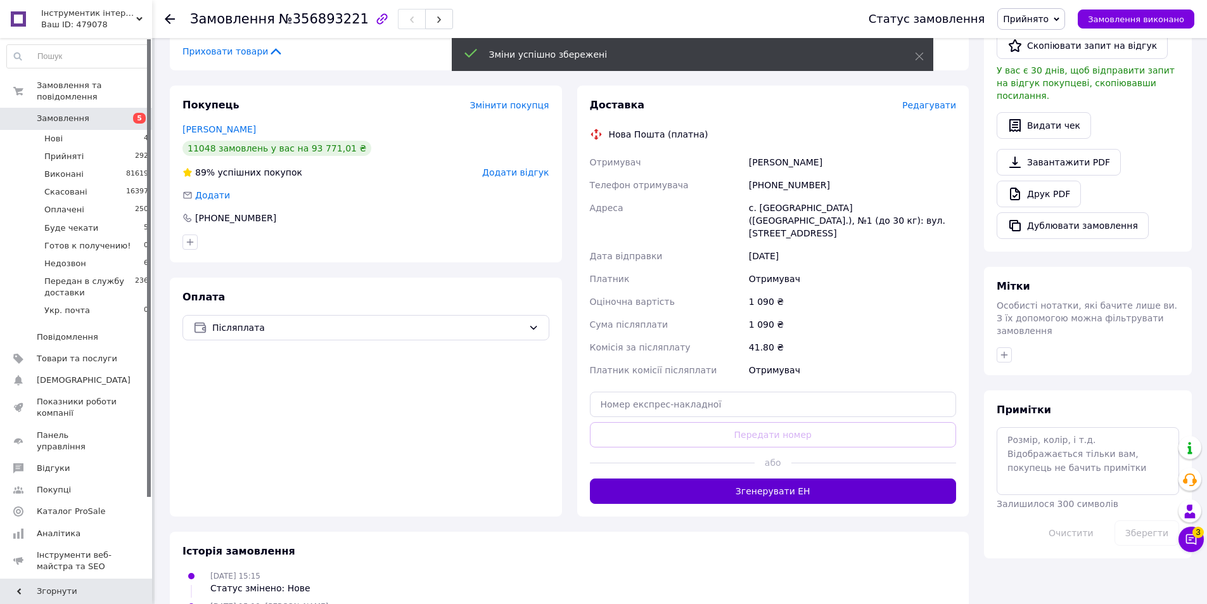
click at [696, 478] on button "Згенерувати ЕН" at bounding box center [773, 490] width 367 height 25
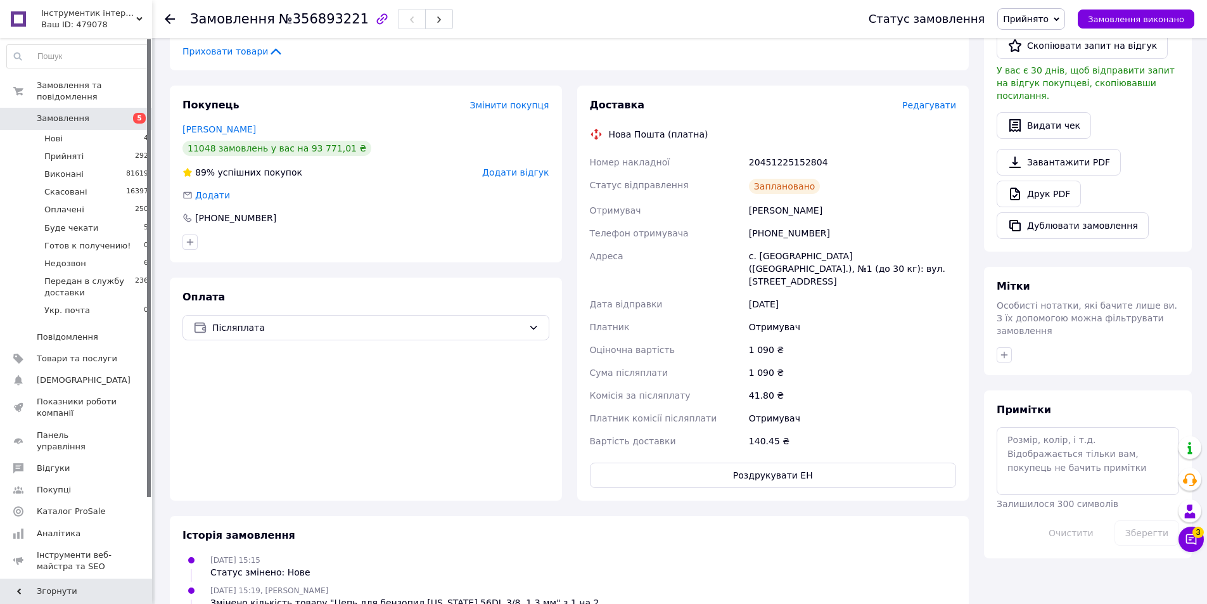
click at [171, 17] on icon at bounding box center [170, 19] width 10 height 10
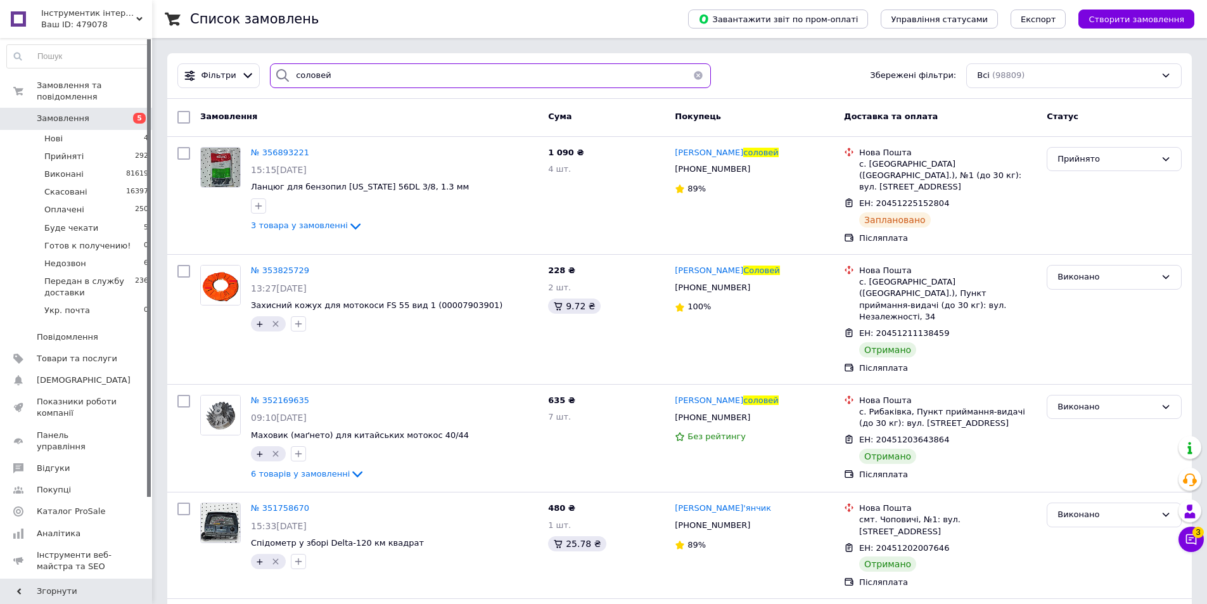
click at [358, 73] on input "соловей" at bounding box center [490, 75] width 441 height 25
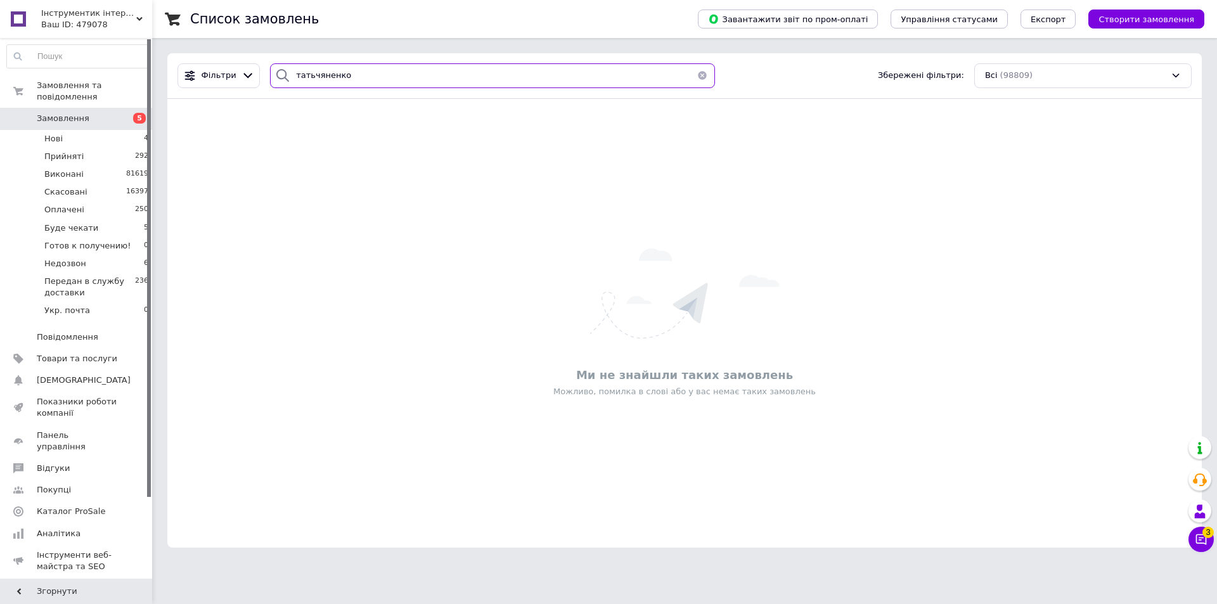
click at [310, 78] on input "татьчяненко" at bounding box center [492, 75] width 445 height 25
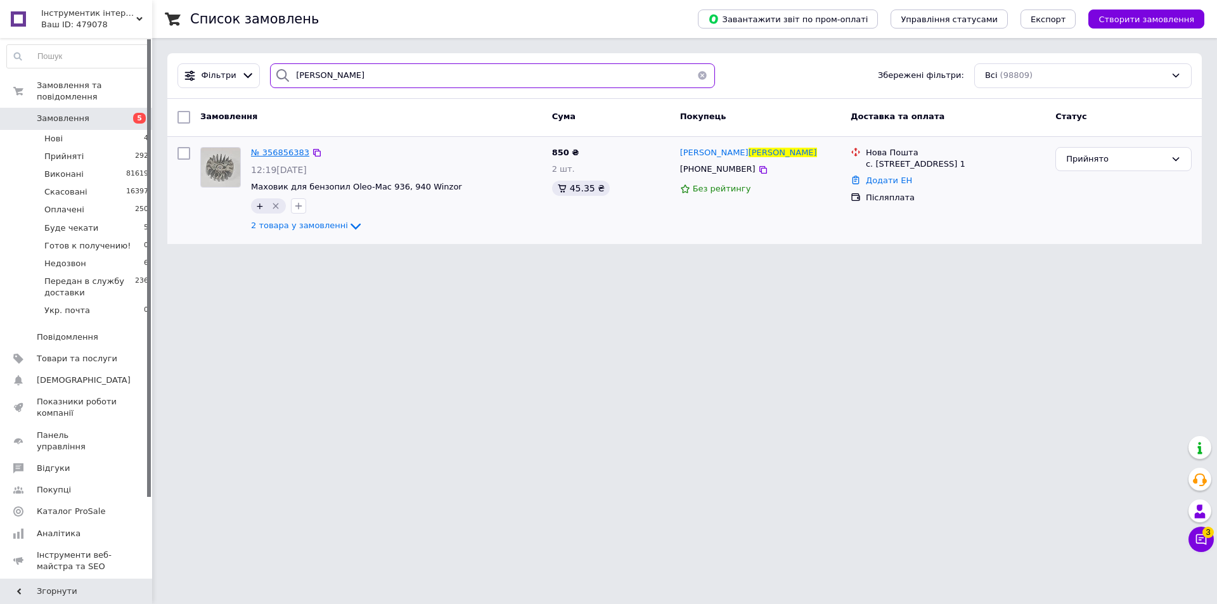
type input "[PERSON_NAME]"
click at [281, 150] on span "№ 356856383" at bounding box center [280, 153] width 58 height 10
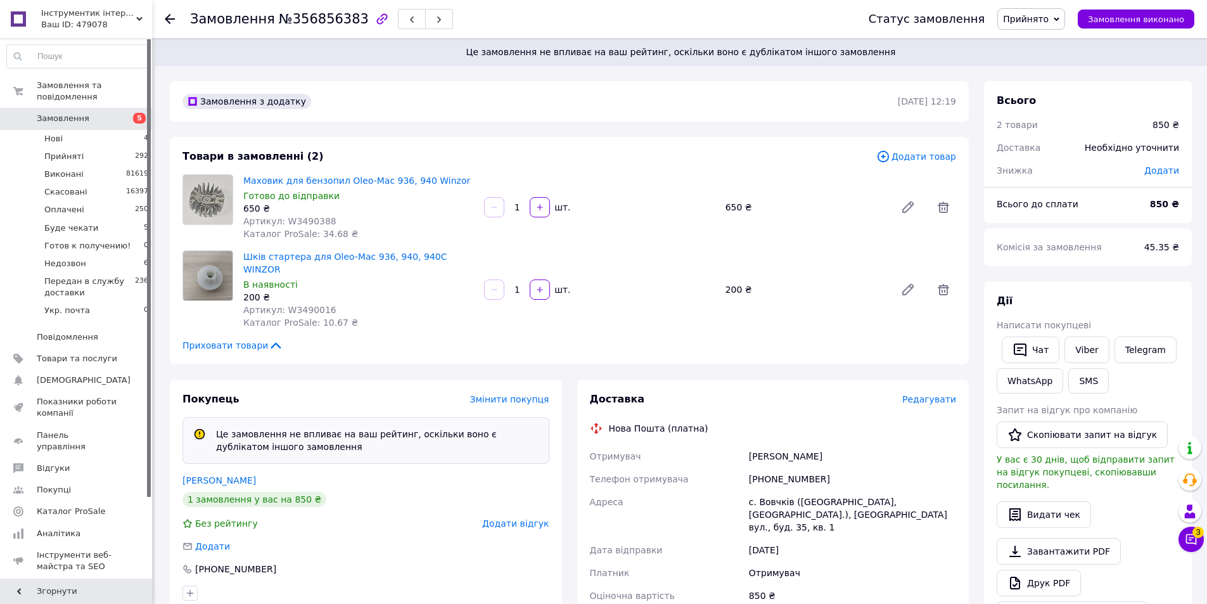
click at [930, 394] on span "Редагувати" at bounding box center [929, 399] width 54 height 10
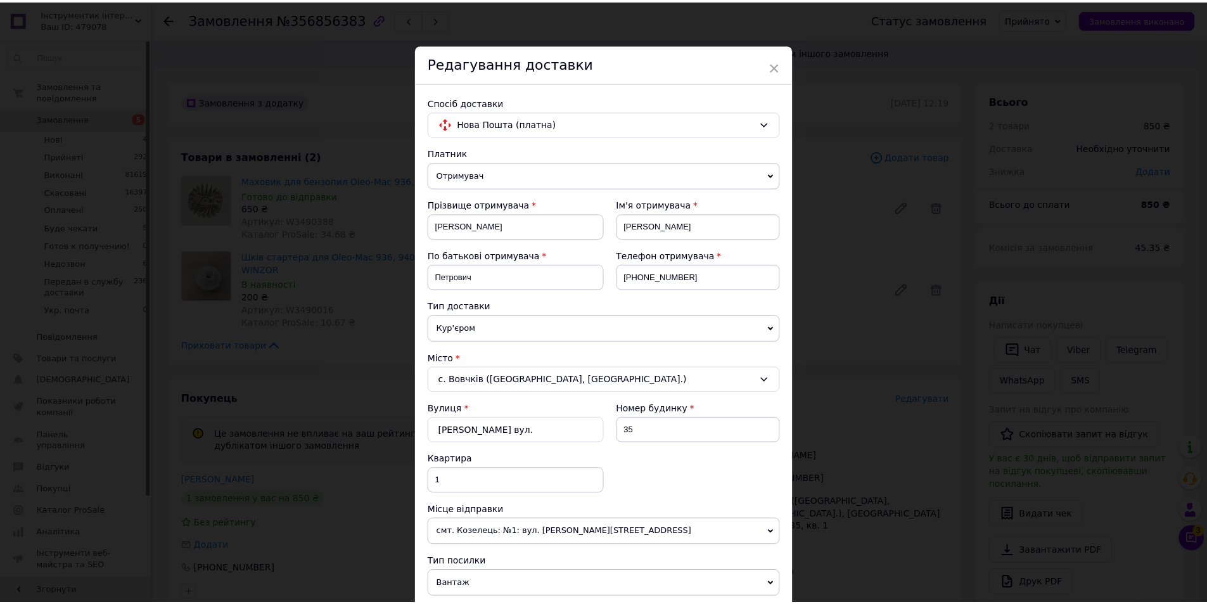
scroll to position [414, 0]
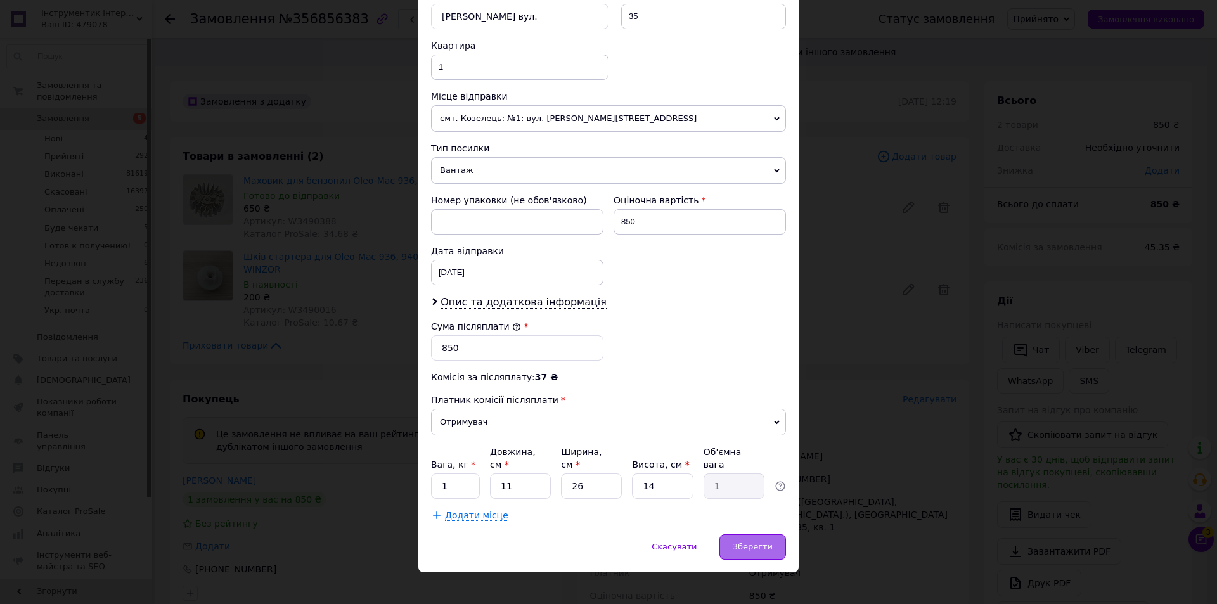
click at [759, 534] on div "Зберегти" at bounding box center [752, 546] width 67 height 25
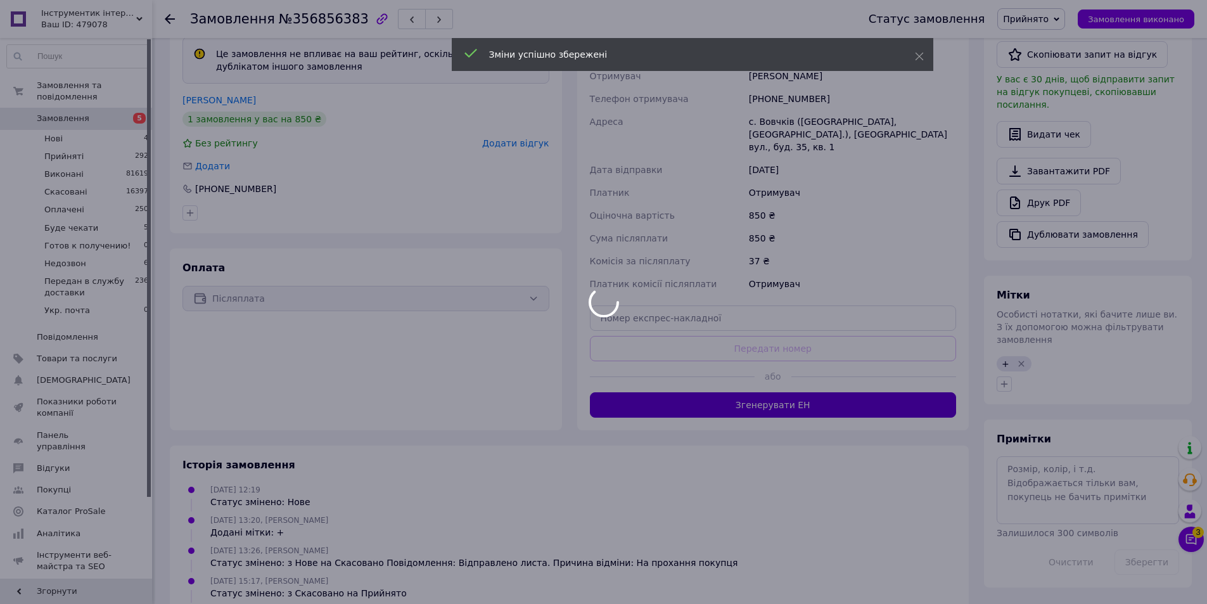
scroll to position [352, 0]
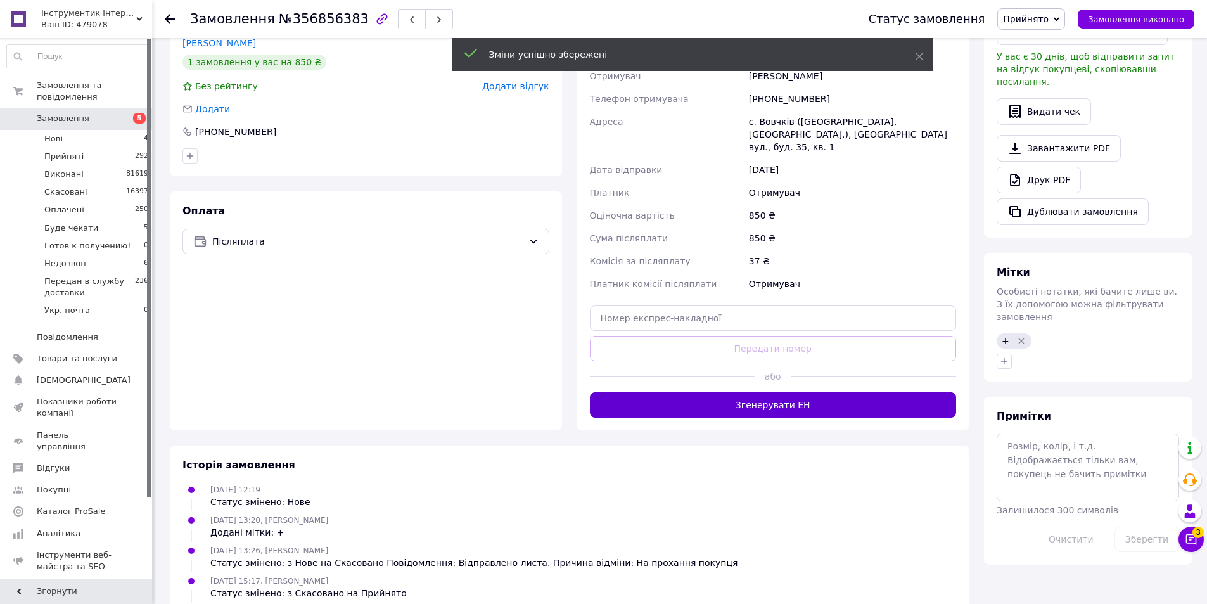
click at [714, 392] on button "Згенерувати ЕН" at bounding box center [773, 404] width 367 height 25
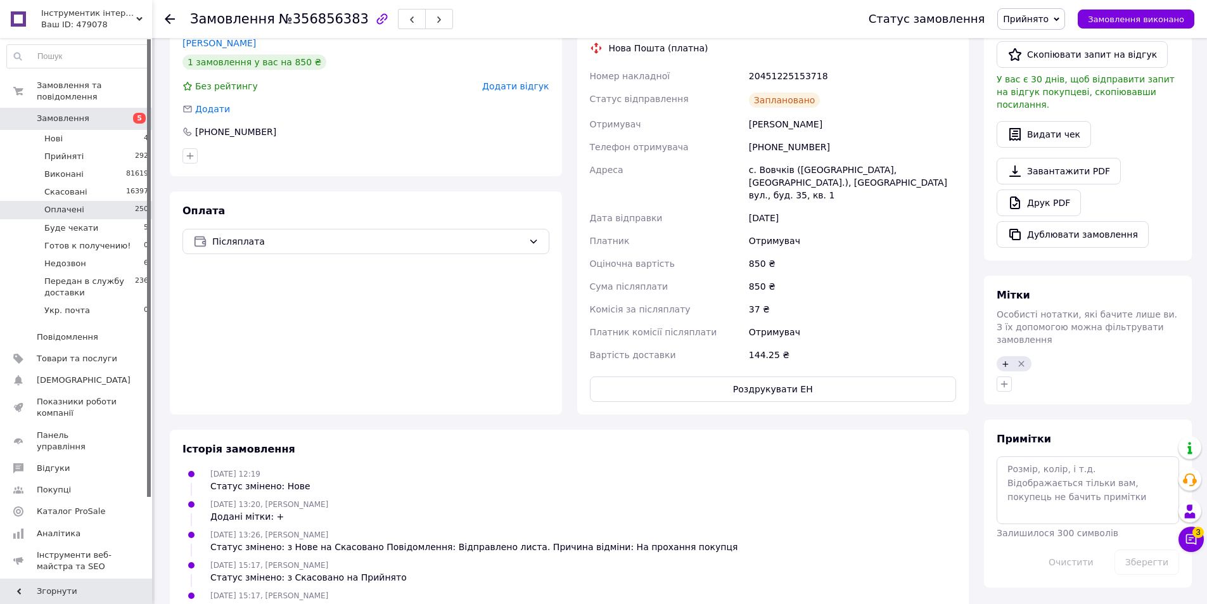
click at [61, 204] on span "Оплачені" at bounding box center [64, 209] width 40 height 11
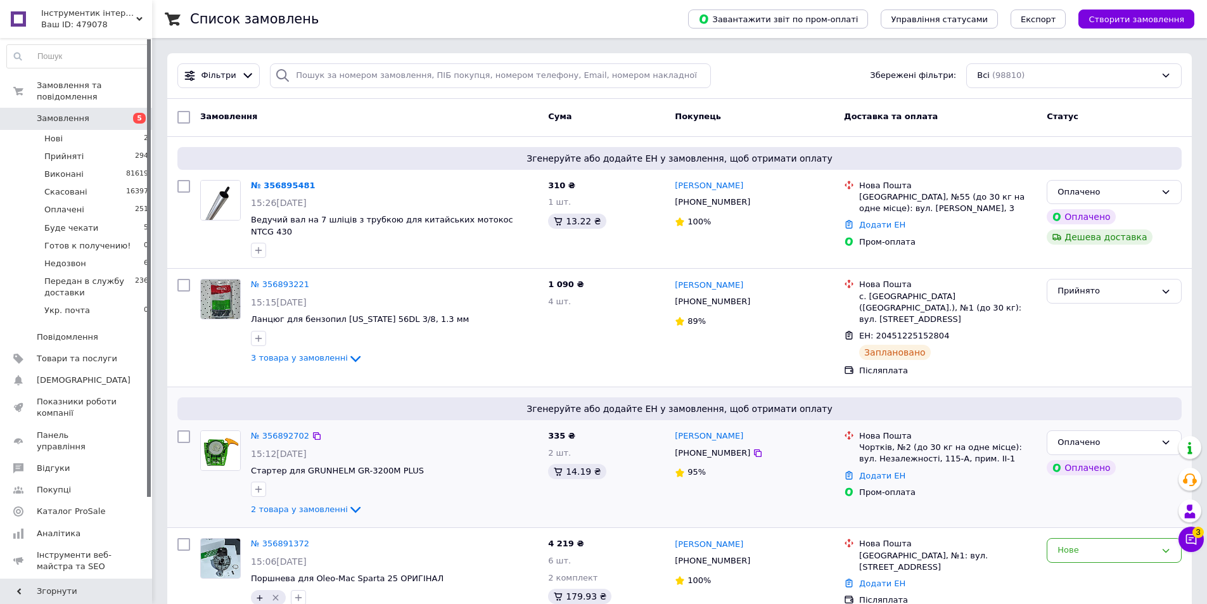
scroll to position [127, 0]
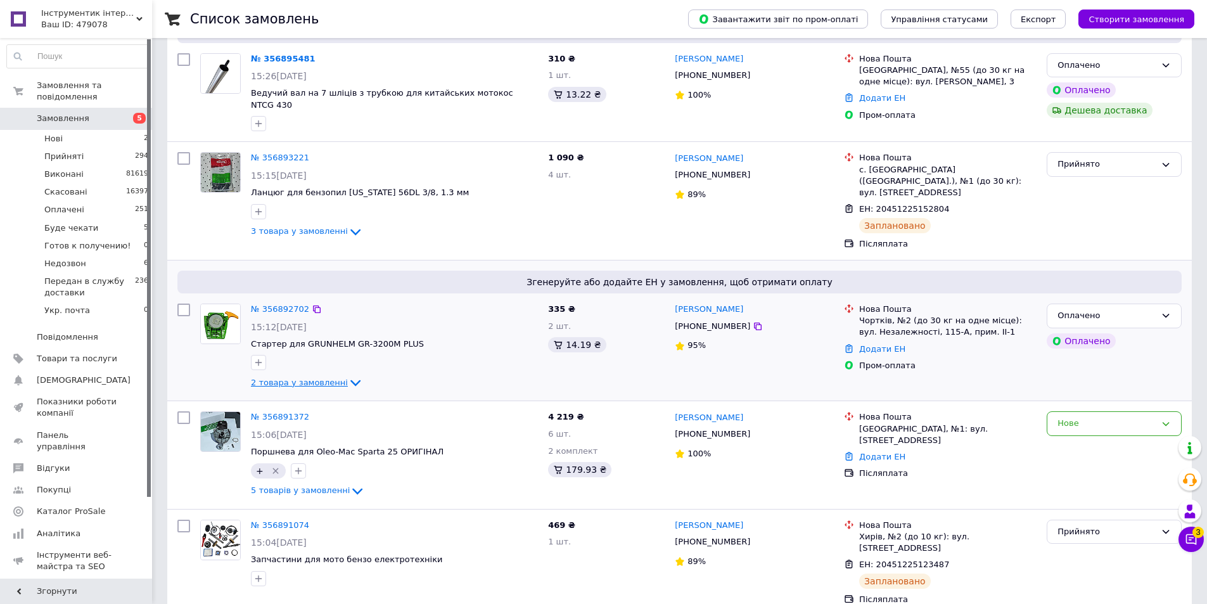
click at [326, 378] on span "2 товара у замовленні" at bounding box center [299, 383] width 97 height 10
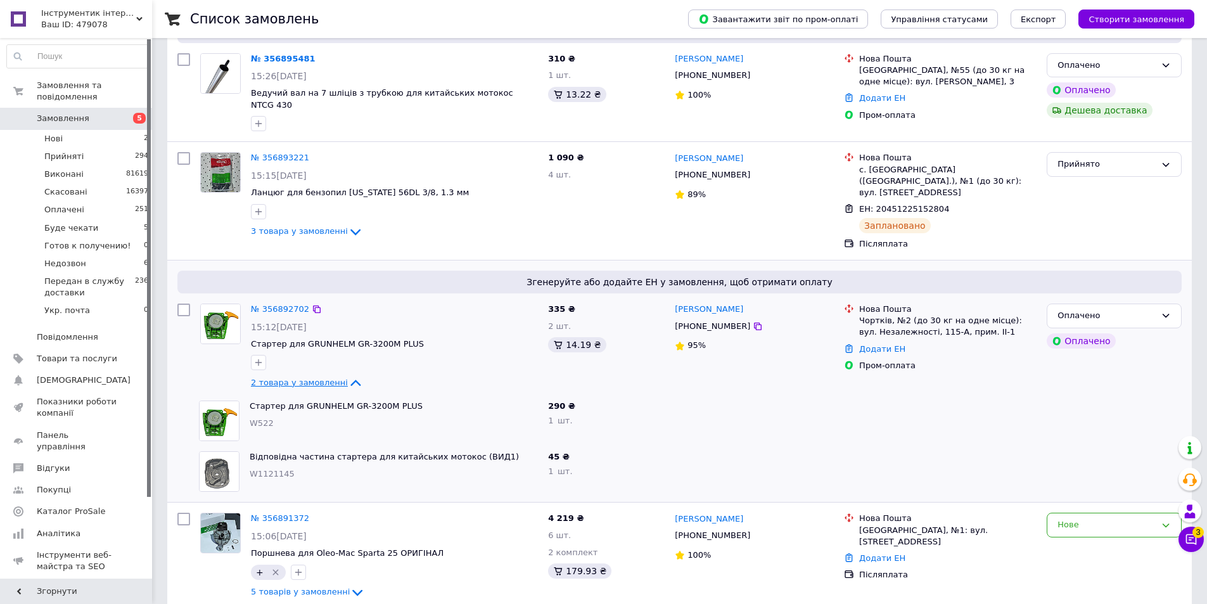
click at [326, 378] on span "2 товара у замовленні" at bounding box center [299, 383] width 97 height 10
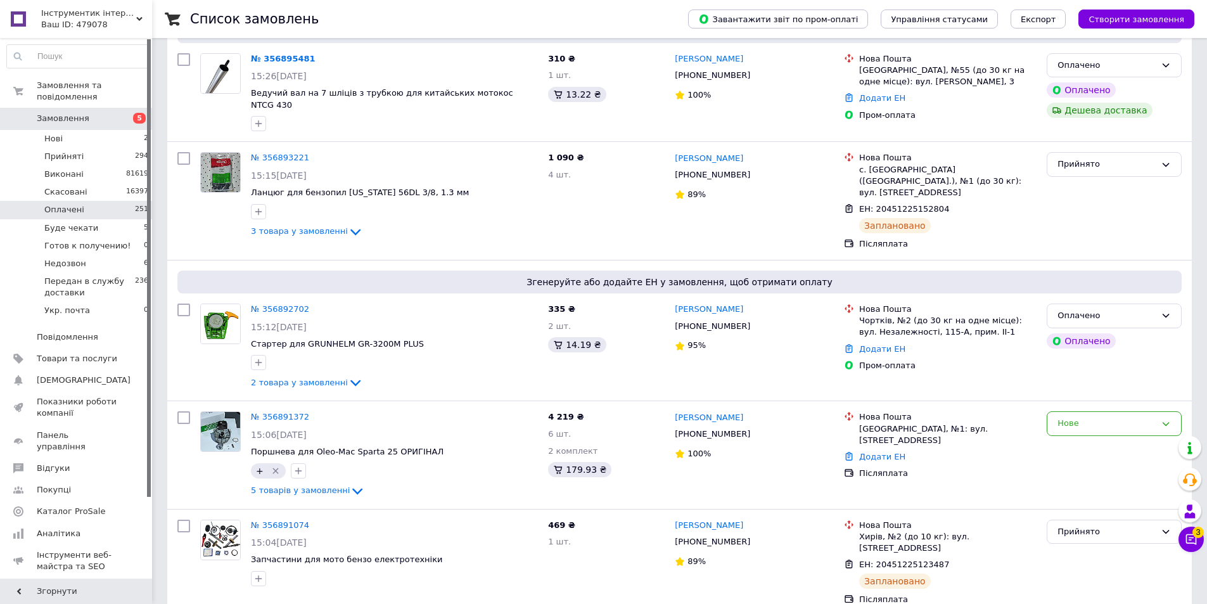
click at [69, 204] on span "Оплачені" at bounding box center [64, 209] width 40 height 11
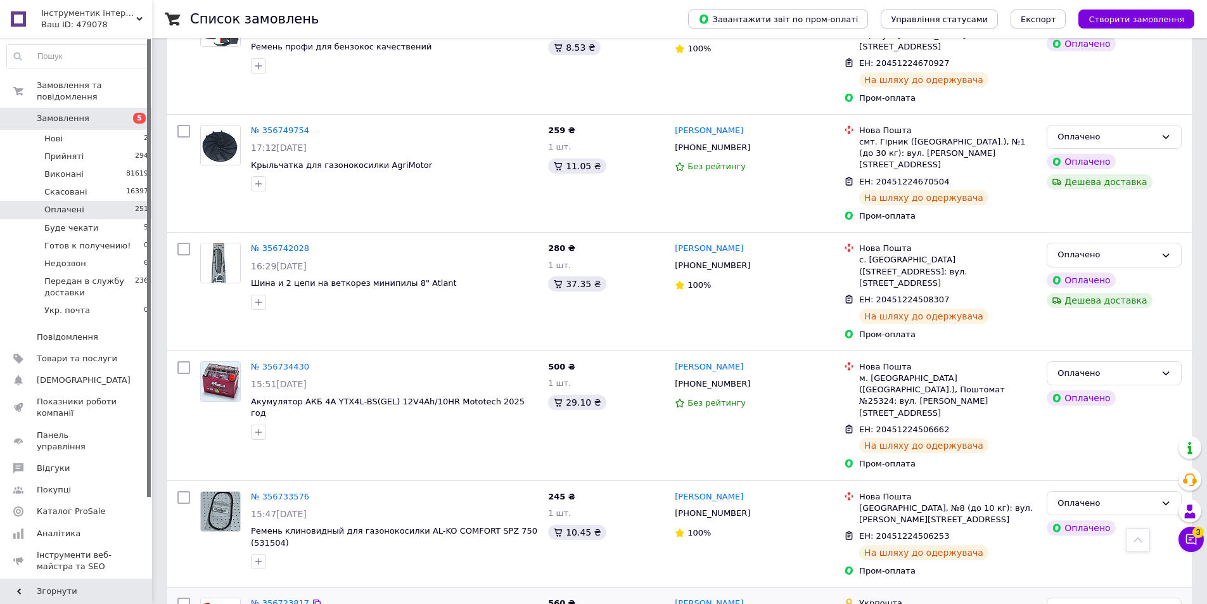
scroll to position [3232, 0]
